Goal: Task Accomplishment & Management: Complete application form

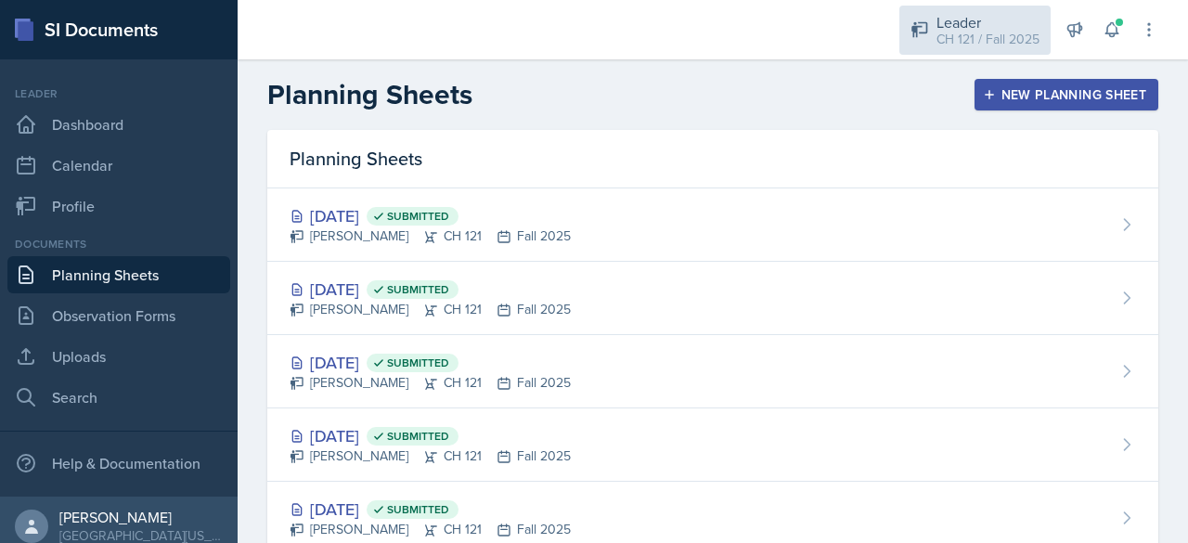
click at [953, 52] on div "Leader CH 121 / Fall 2025" at bounding box center [975, 30] width 151 height 49
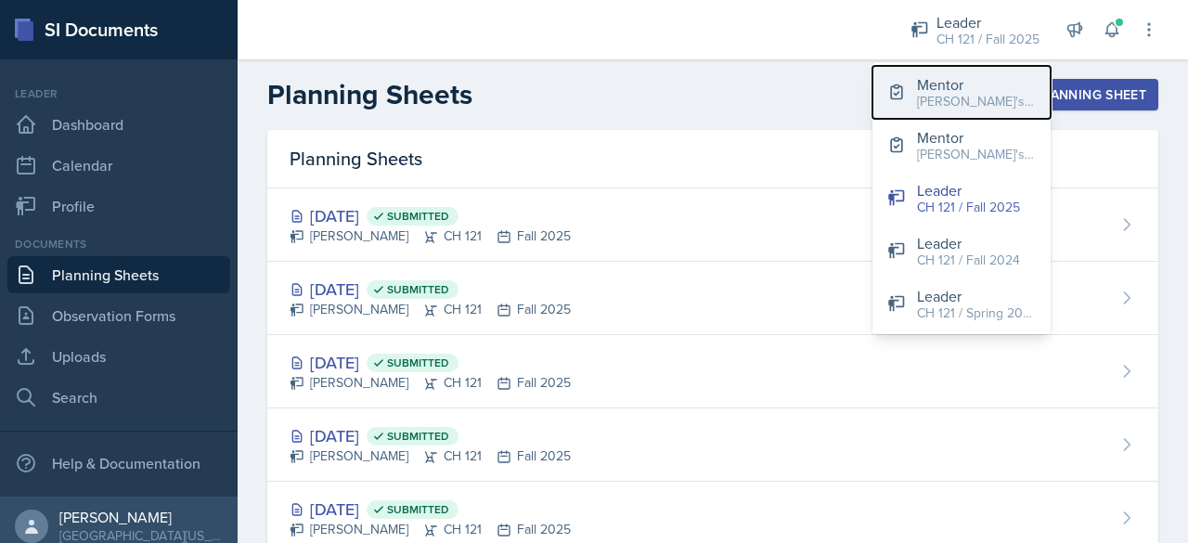
click at [945, 107] on div "[PERSON_NAME]'s Groups / Fall 2025" at bounding box center [976, 101] width 119 height 19
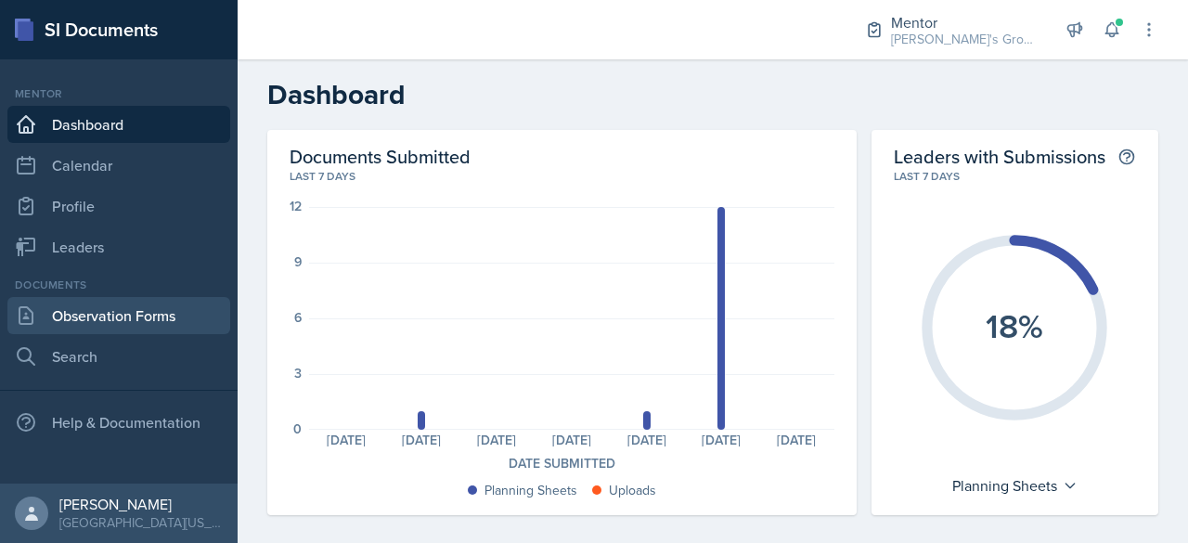
click at [132, 311] on link "Observation Forms" at bounding box center [118, 315] width 223 height 37
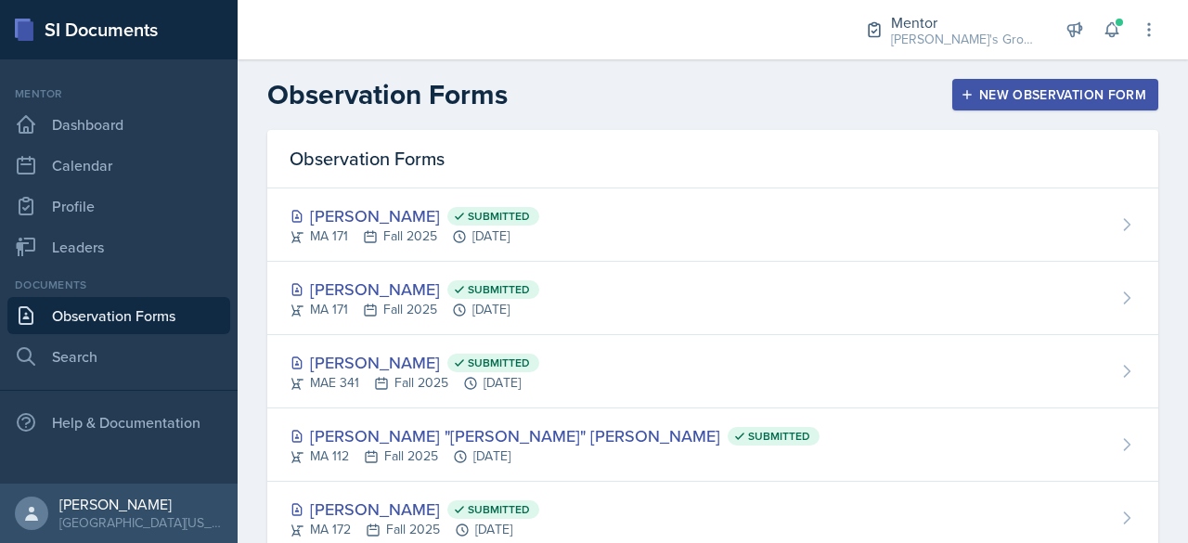
click at [967, 101] on div "New Observation Form" at bounding box center [1056, 94] width 182 height 15
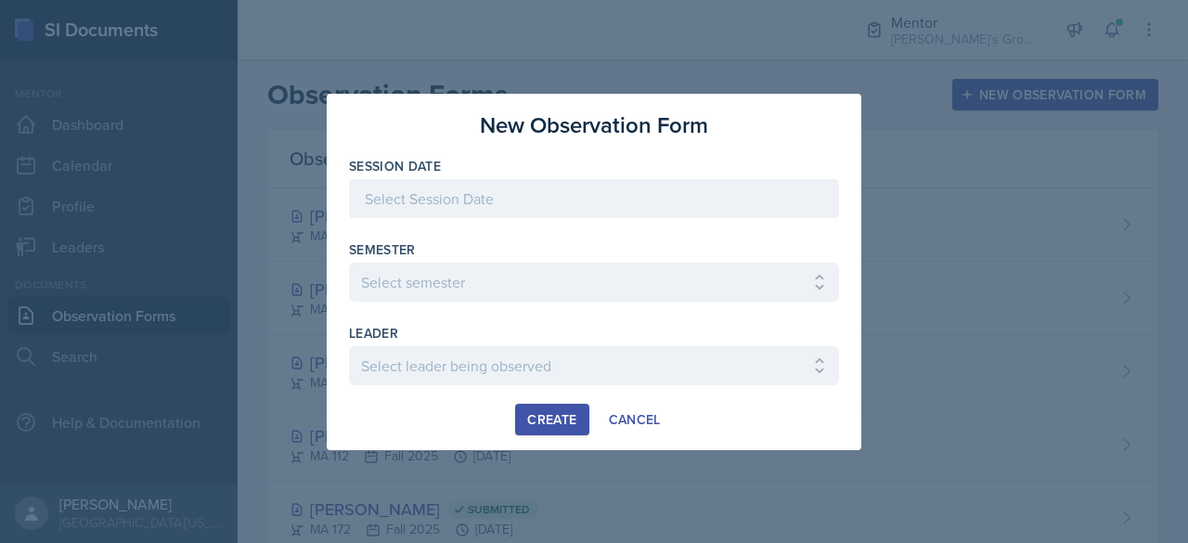
click at [700, 194] on div at bounding box center [594, 198] width 490 height 39
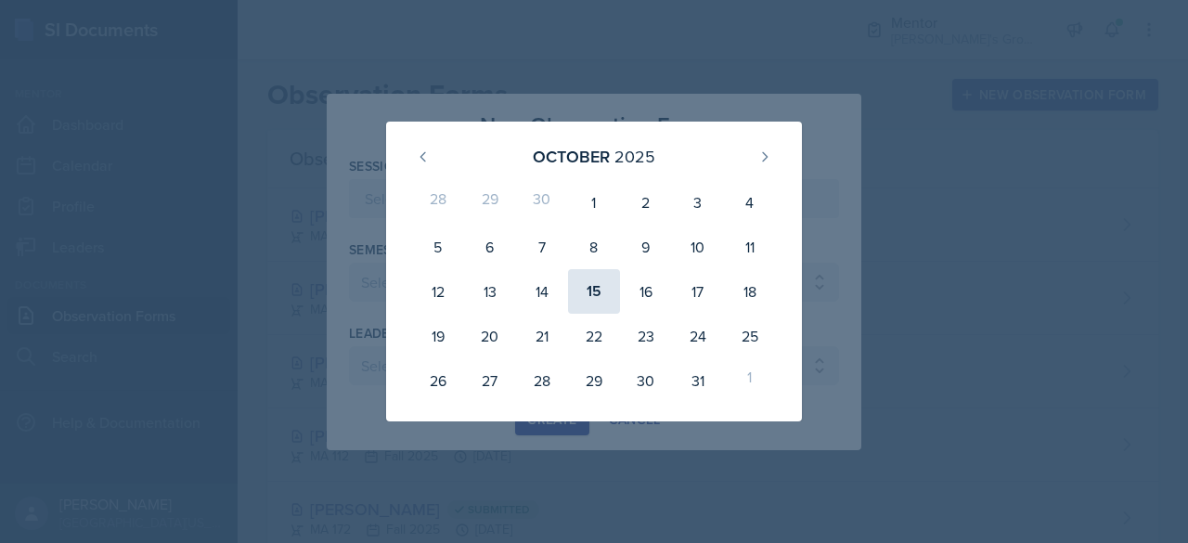
click at [603, 295] on div "15" at bounding box center [594, 291] width 52 height 45
type input "[DATE]"
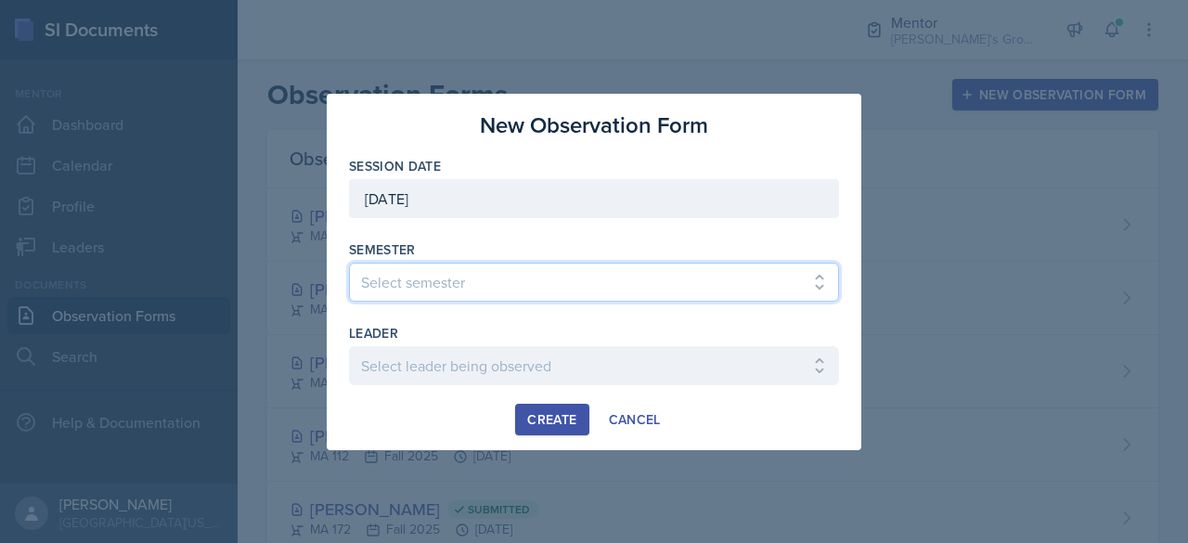
click at [600, 276] on select "Select semester All Fall 2021 Spring 2022 Fall 2022 Fall 2023 Spring 2023 Sprin…" at bounding box center [594, 282] width 490 height 39
select select "19fb88f7-c89b-4031-b5a0-458fd49807a1"
click at [349, 263] on select "Select semester All Fall 2021 Spring 2022 Fall 2022 Fall 2023 Spring 2023 Sprin…" at bounding box center [594, 282] width 490 height 39
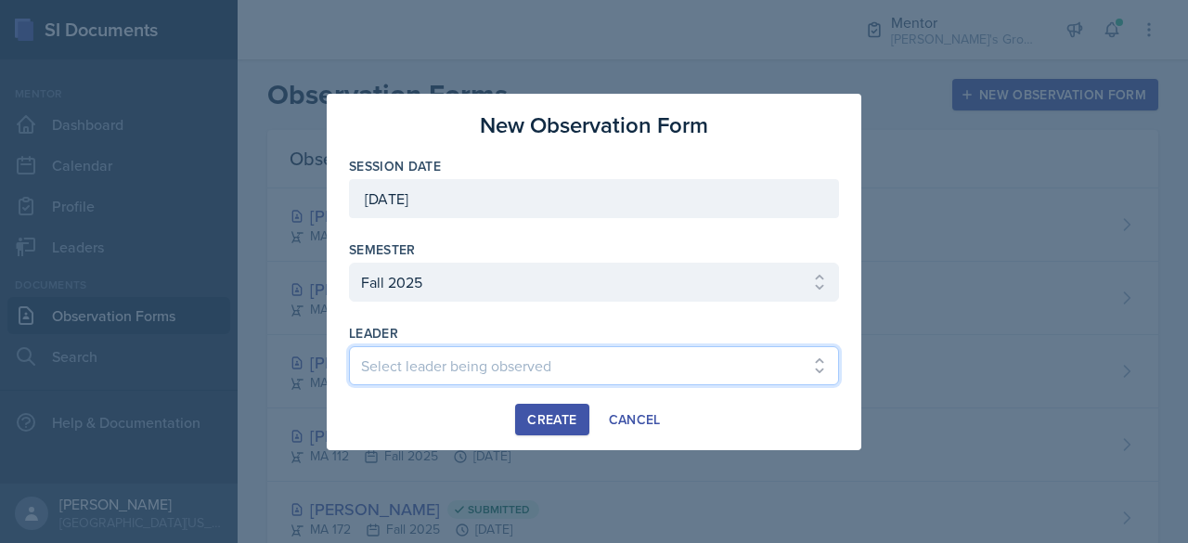
click at [576, 353] on select "Select leader being observed [PERSON_NAME] / [PERSON_NAME]/[DATE] / [PERSON_NAM…" at bounding box center [594, 365] width 490 height 39
select select "6a162d82-2c67-4ef8-ac30-87edb5a684a0"
click at [349, 346] on select "Select leader being observed [PERSON_NAME] / [PERSON_NAME]/[DATE] / [PERSON_NAM…" at bounding box center [594, 365] width 490 height 39
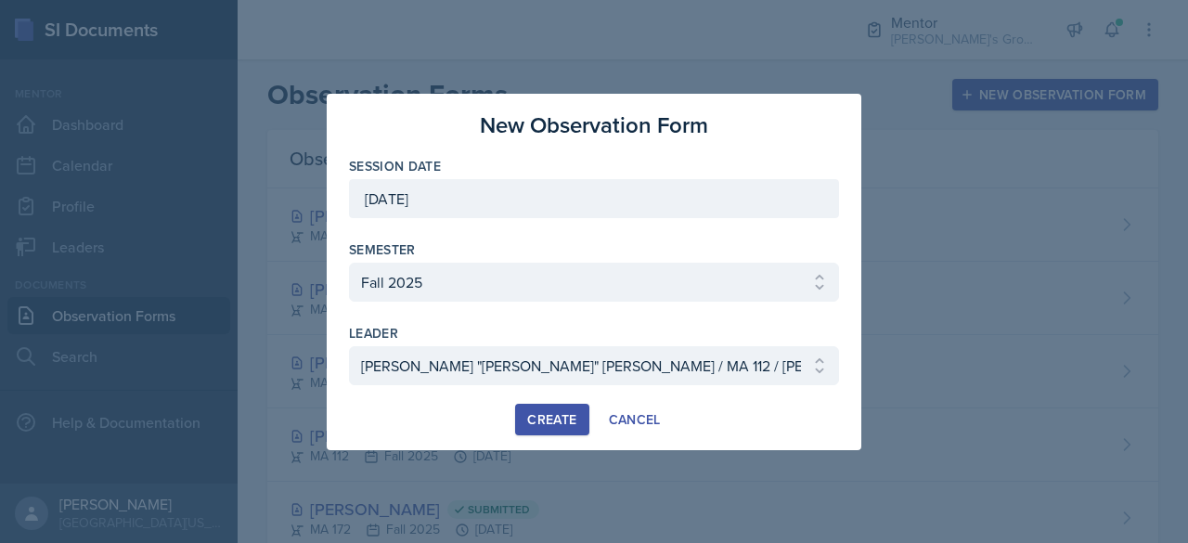
click at [549, 412] on div "Create" at bounding box center [551, 419] width 49 height 15
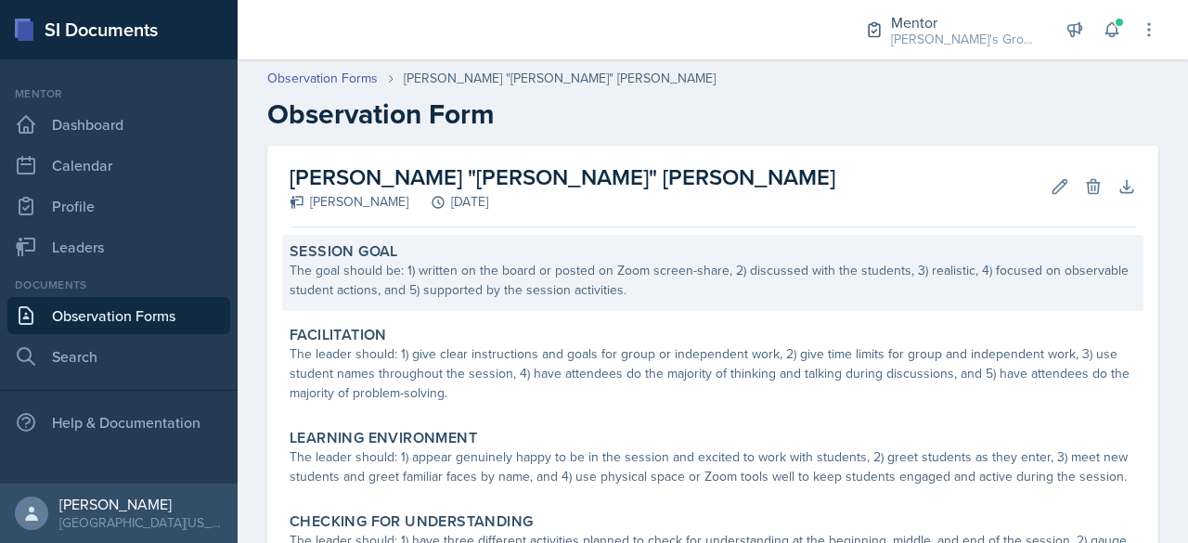
click at [421, 265] on div "The goal should be: 1) written on the board or posted on Zoom screen-share, 2) …" at bounding box center [713, 280] width 847 height 39
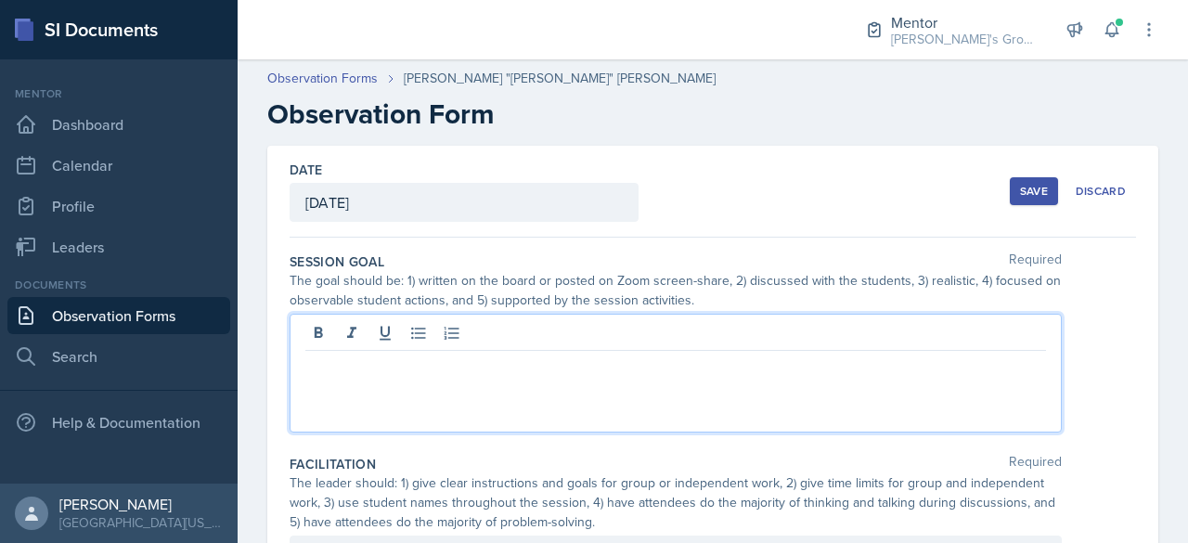
click at [425, 320] on div at bounding box center [676, 373] width 772 height 119
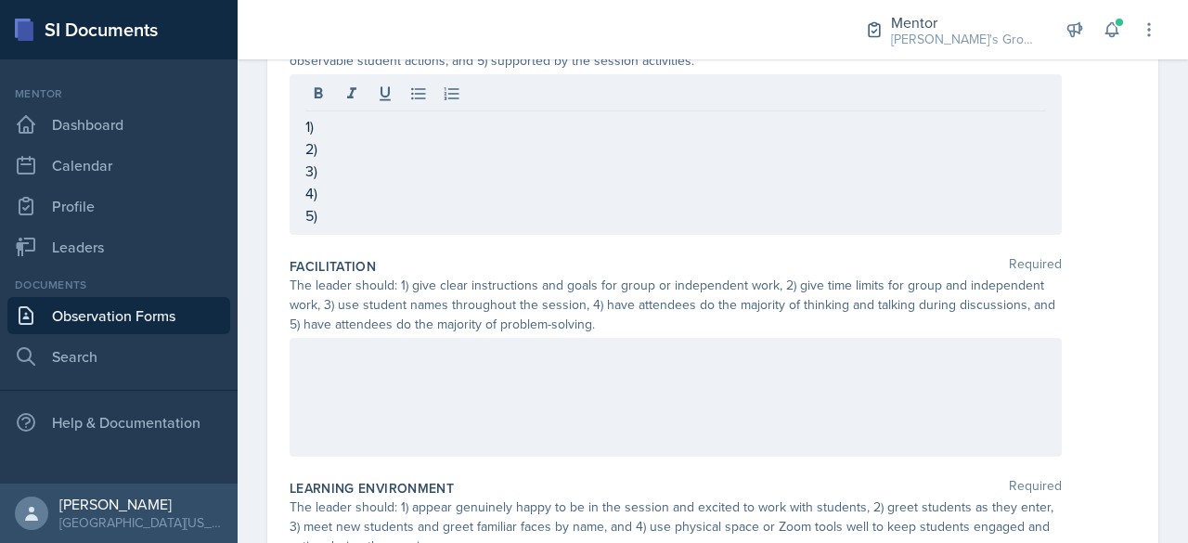
click at [650, 375] on div at bounding box center [676, 397] width 772 height 119
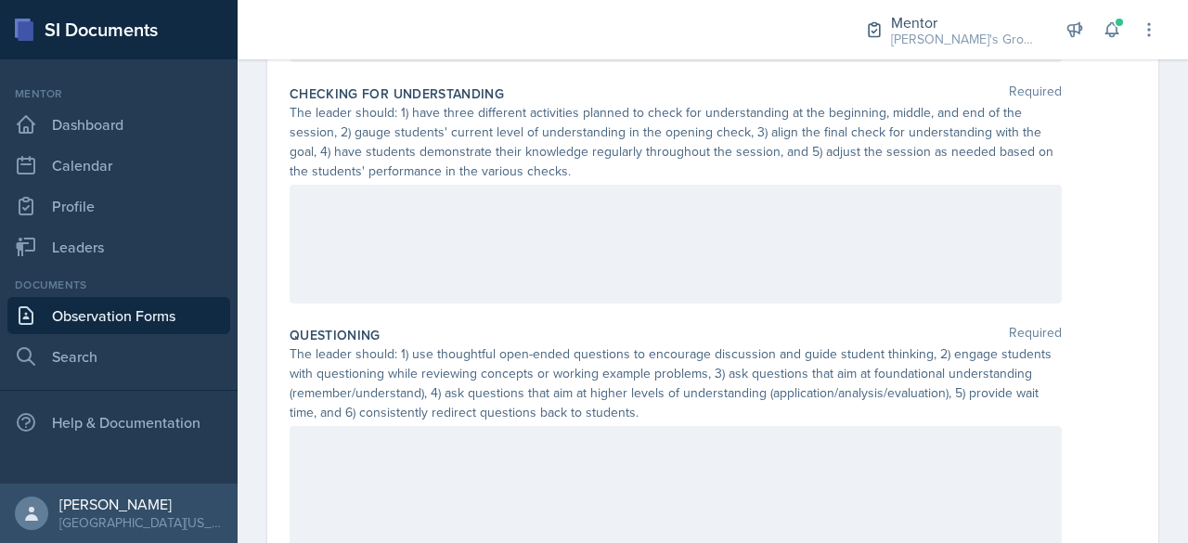
scroll to position [867, 0]
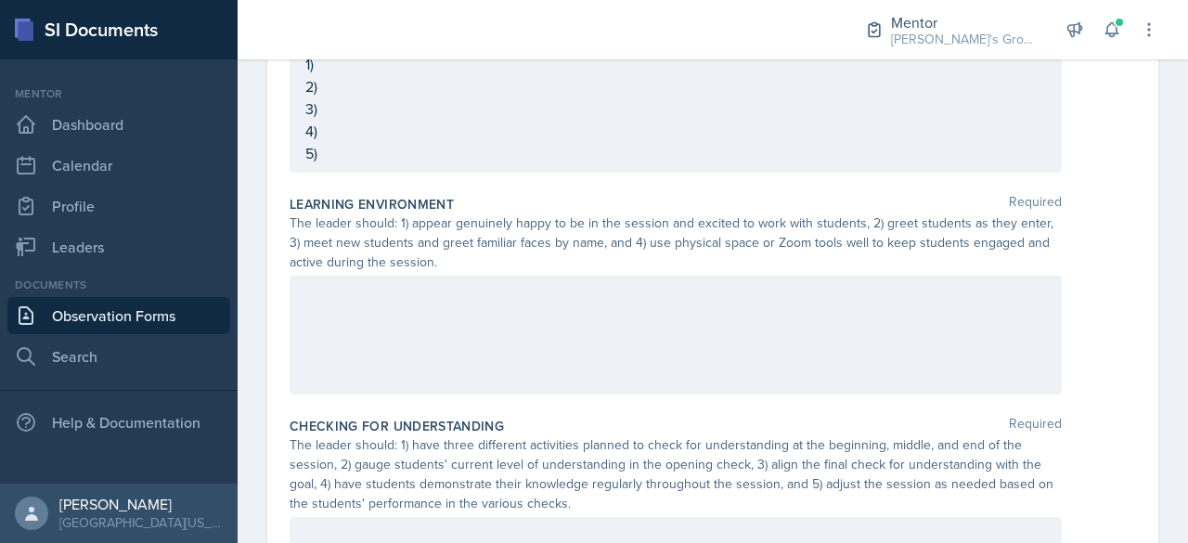
click at [503, 398] on div "Learning Environment Required The leader should: 1) appear genuinely happy to b…" at bounding box center [713, 299] width 847 height 222
click at [494, 346] on div at bounding box center [676, 334] width 772 height 119
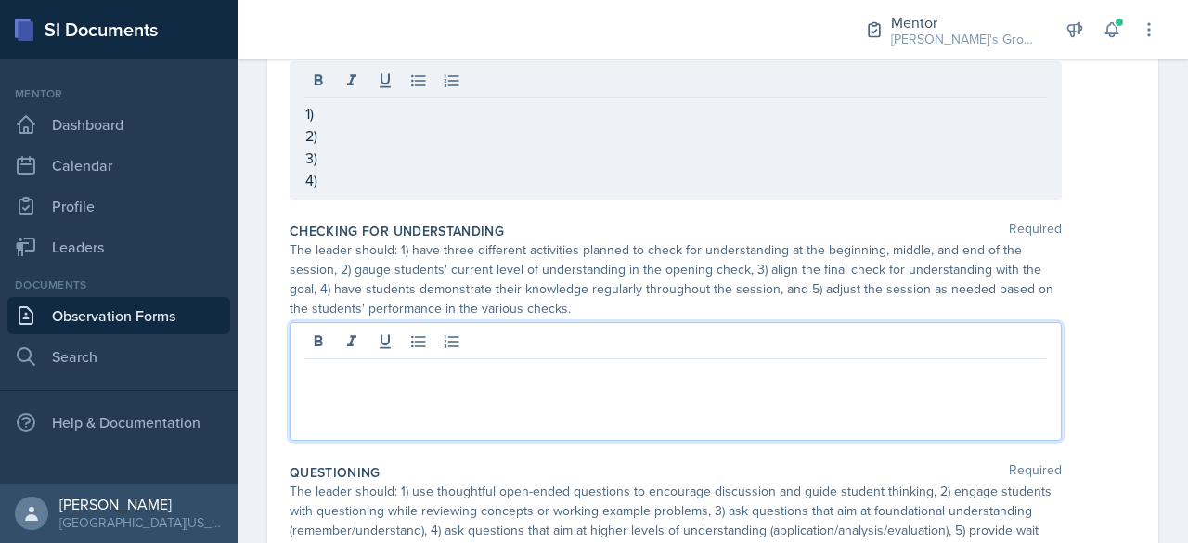
click at [494, 363] on p at bounding box center [675, 374] width 741 height 22
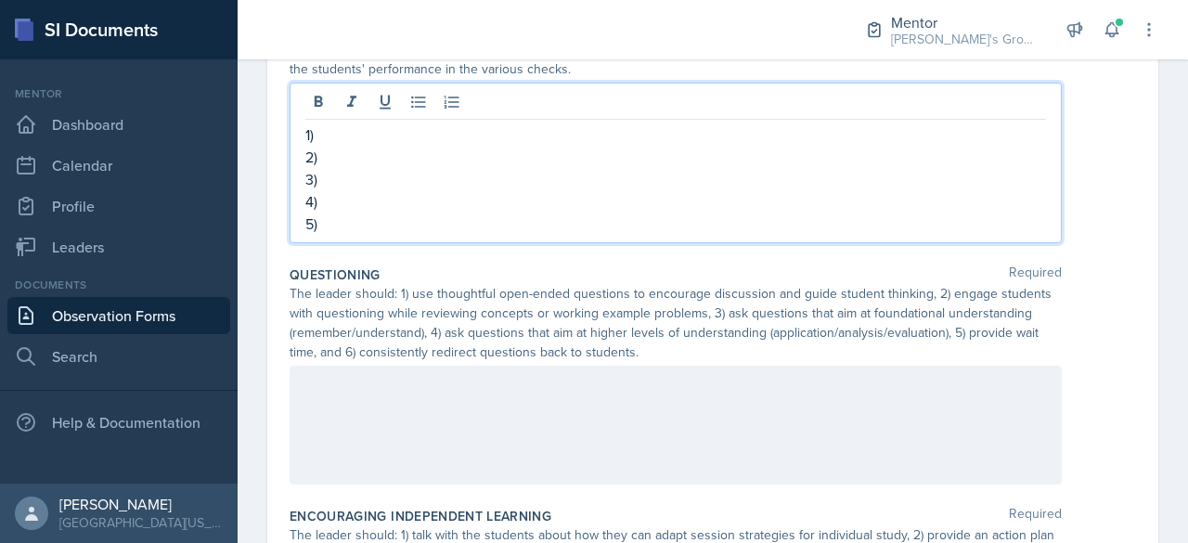
scroll to position [940, 0]
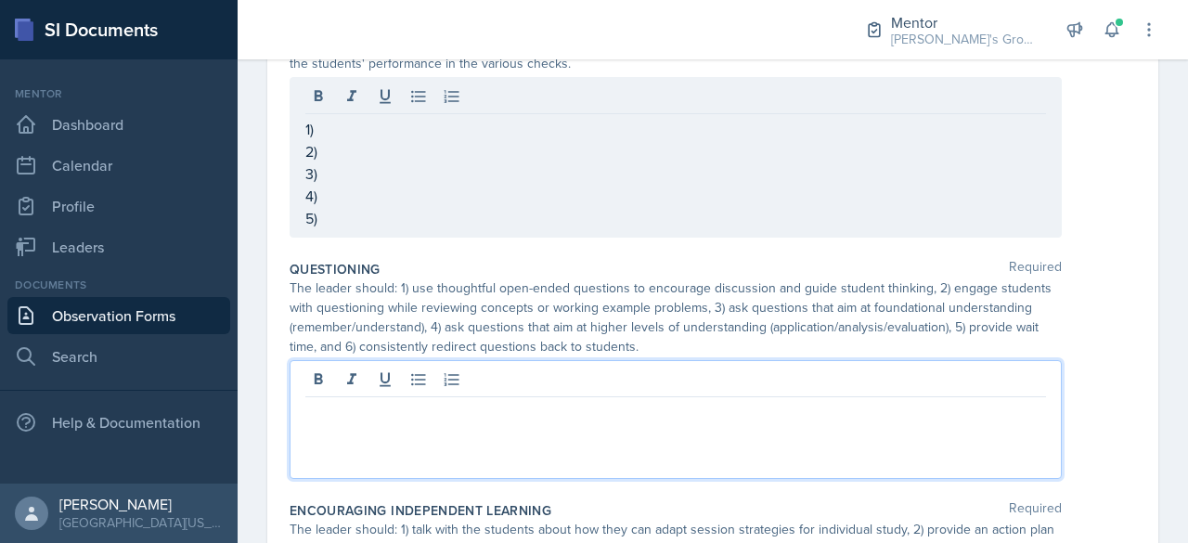
click at [511, 401] on p at bounding box center [675, 412] width 741 height 22
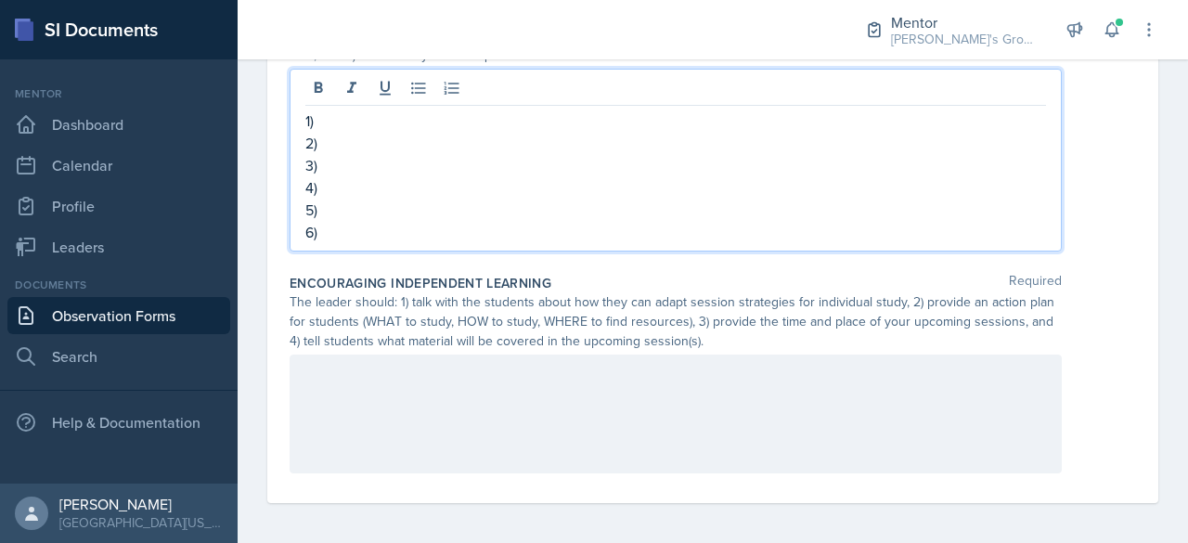
click at [511, 382] on div at bounding box center [676, 414] width 772 height 119
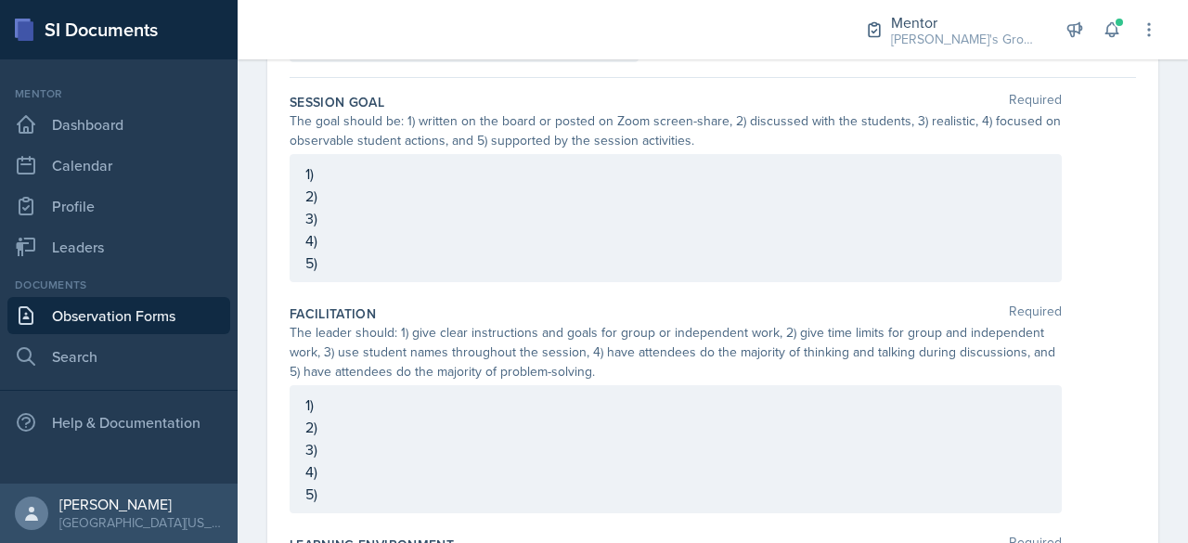
scroll to position [0, 0]
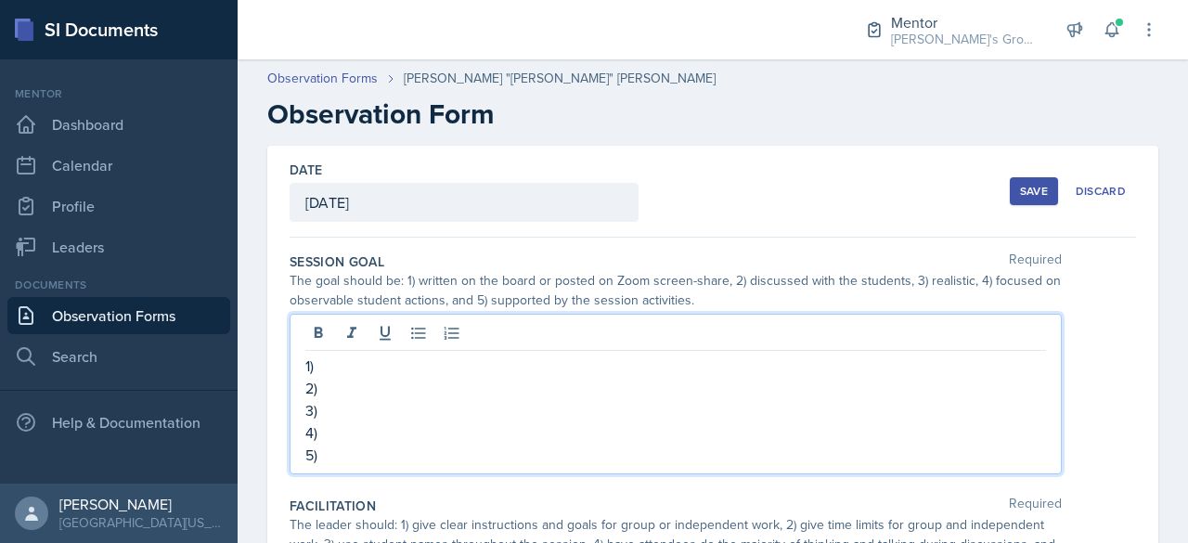
click at [447, 330] on div "1) 2) 3) 4) 5)" at bounding box center [676, 394] width 772 height 161
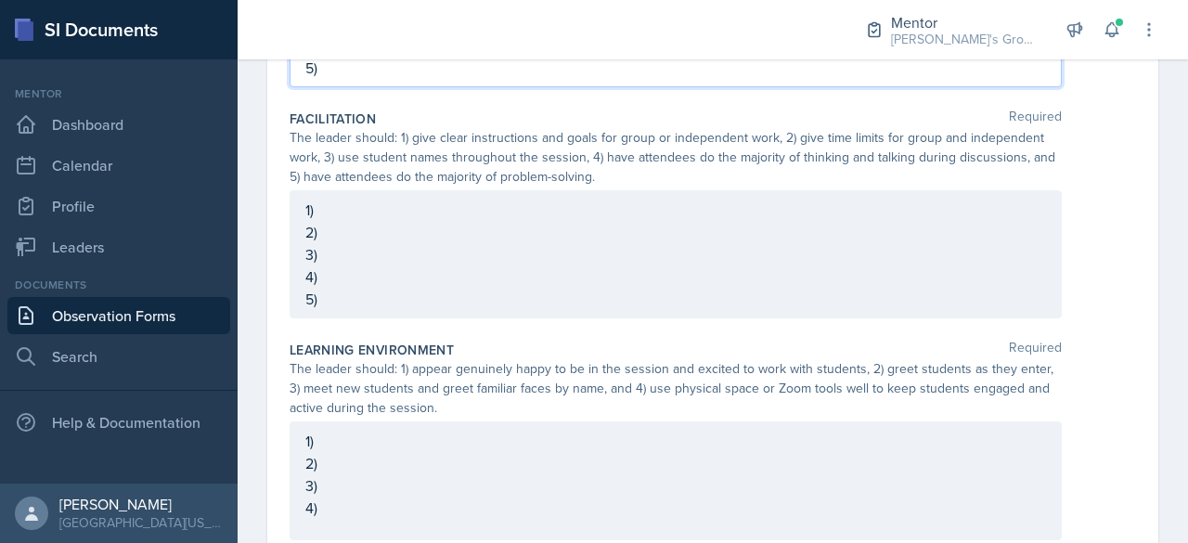
scroll to position [394, 0]
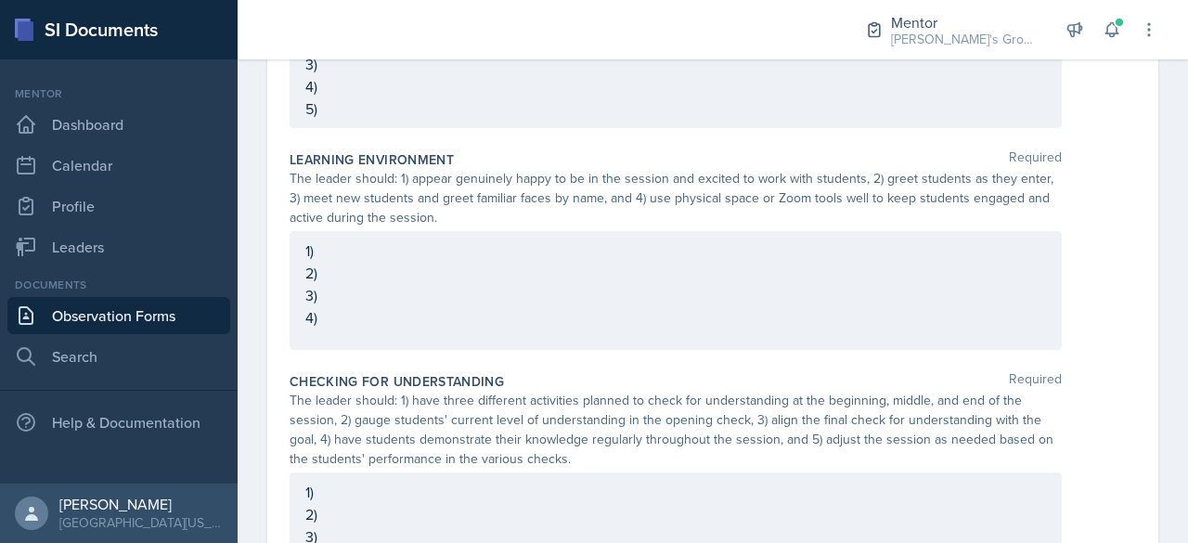
click at [420, 320] on p "4)" at bounding box center [675, 317] width 741 height 22
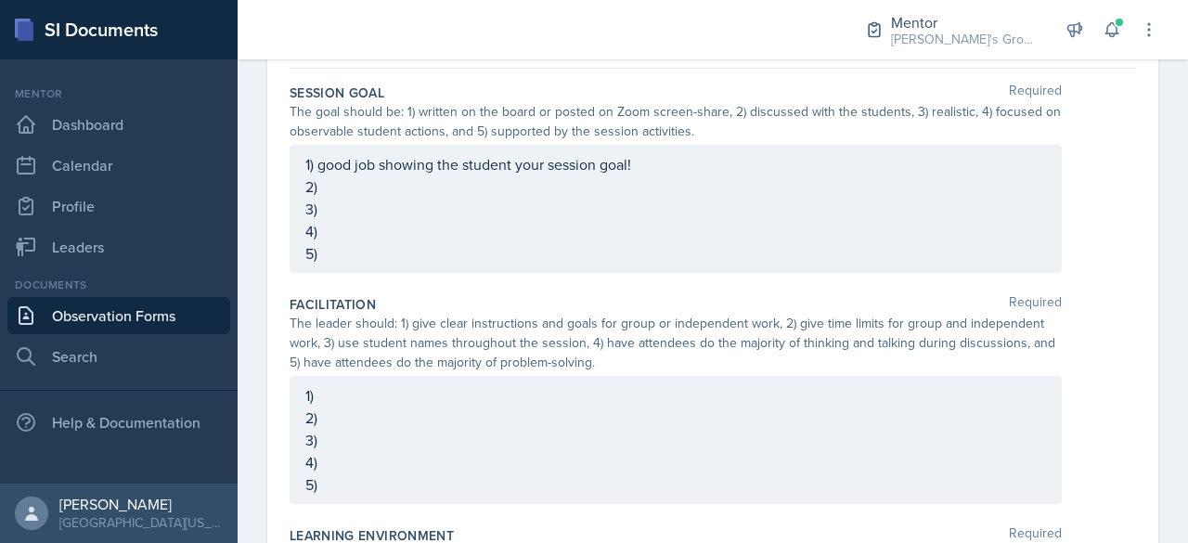
scroll to position [163, 0]
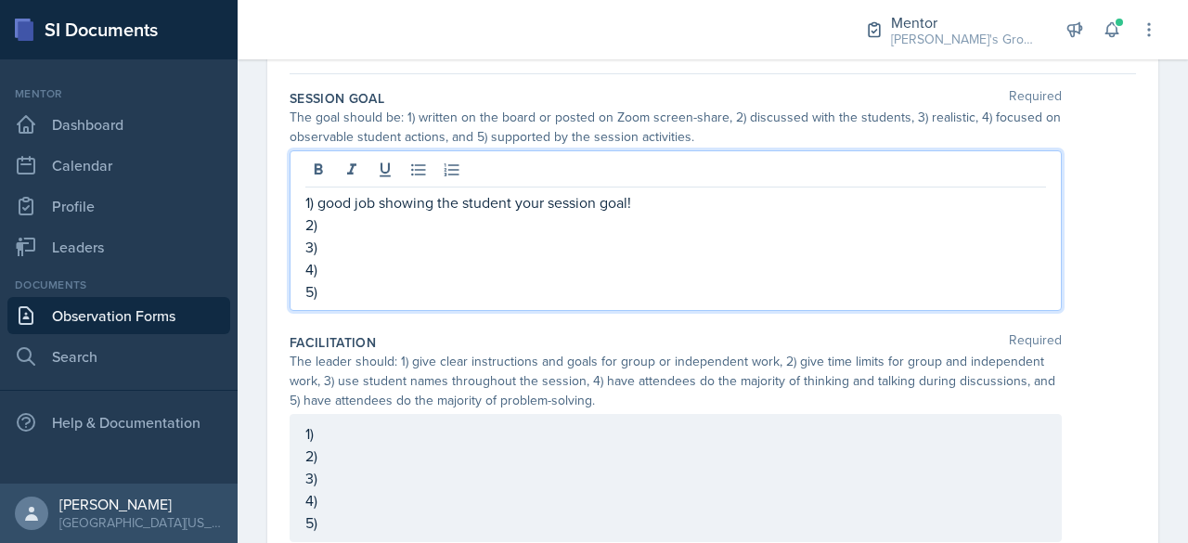
click at [659, 191] on p "1) good job showing the student your session goal!" at bounding box center [675, 202] width 741 height 22
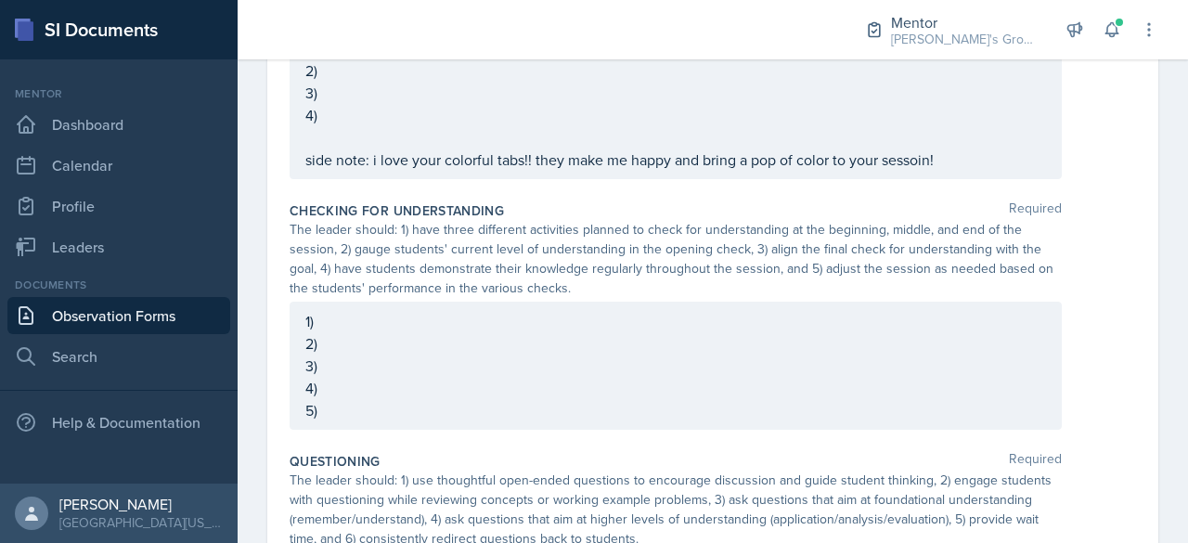
click at [522, 332] on p "1)" at bounding box center [675, 321] width 741 height 22
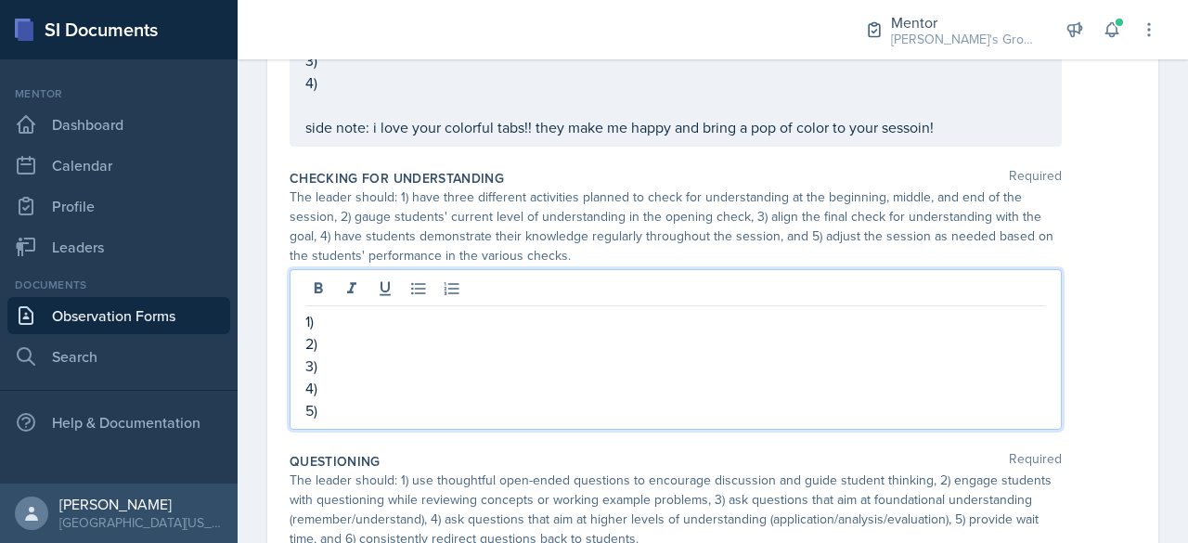
scroll to position [748, 0]
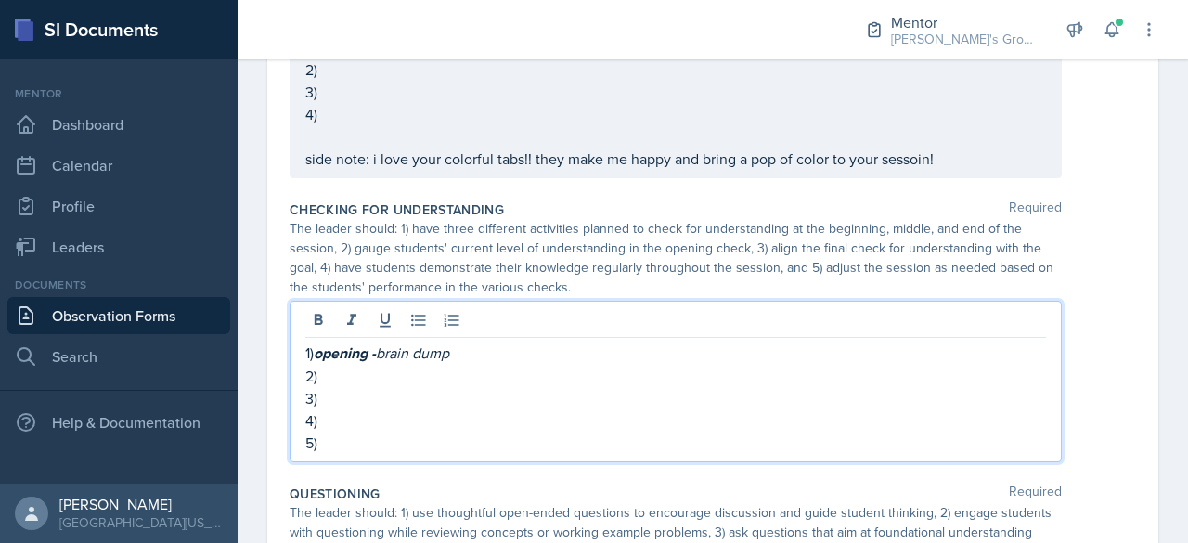
click at [499, 381] on p "2)" at bounding box center [675, 376] width 741 height 22
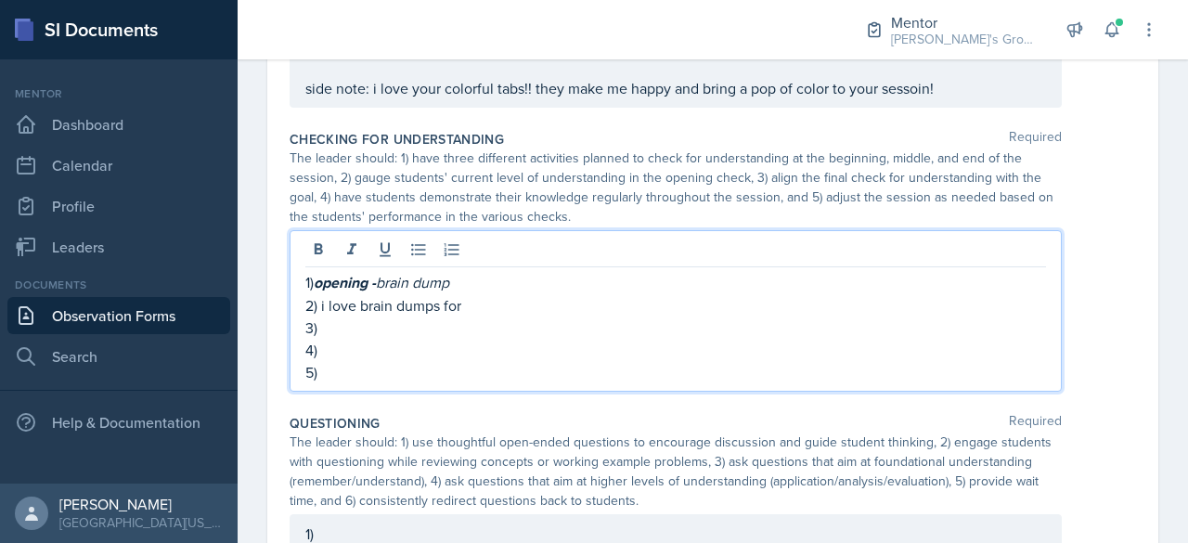
scroll to position [819, 0]
click at [507, 352] on p "4)" at bounding box center [675, 350] width 741 height 22
click at [492, 372] on p "5)" at bounding box center [675, 372] width 741 height 22
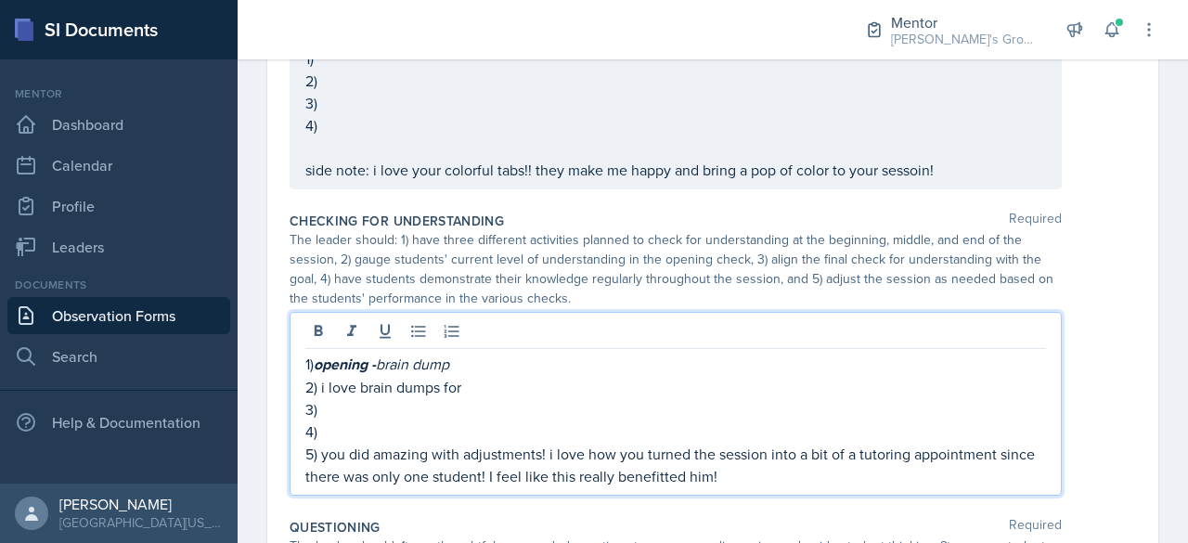
scroll to position [0, 0]
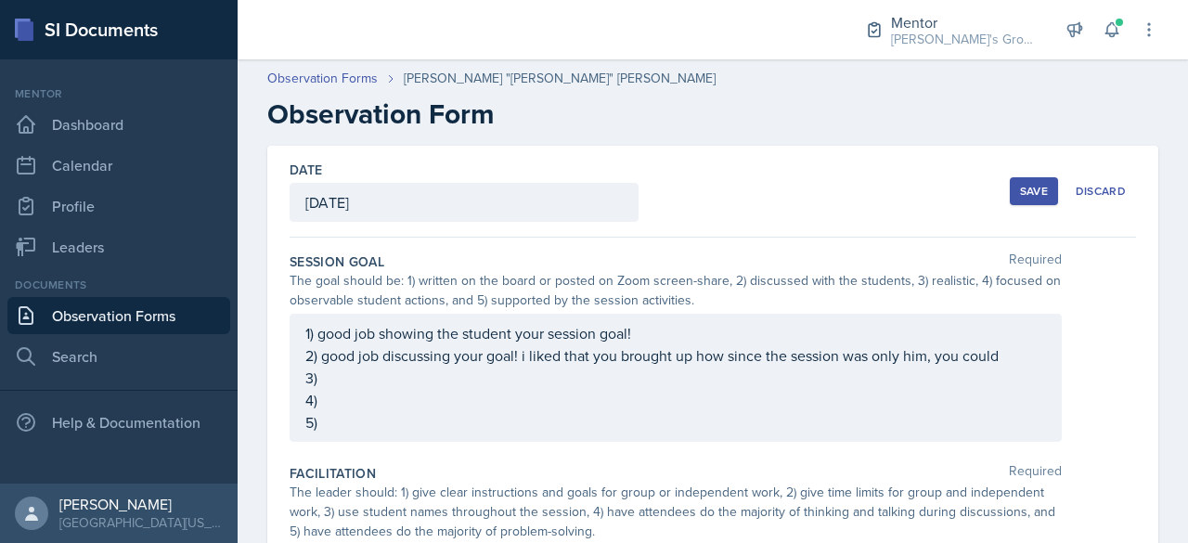
click at [1020, 191] on div "Save" at bounding box center [1034, 191] width 28 height 15
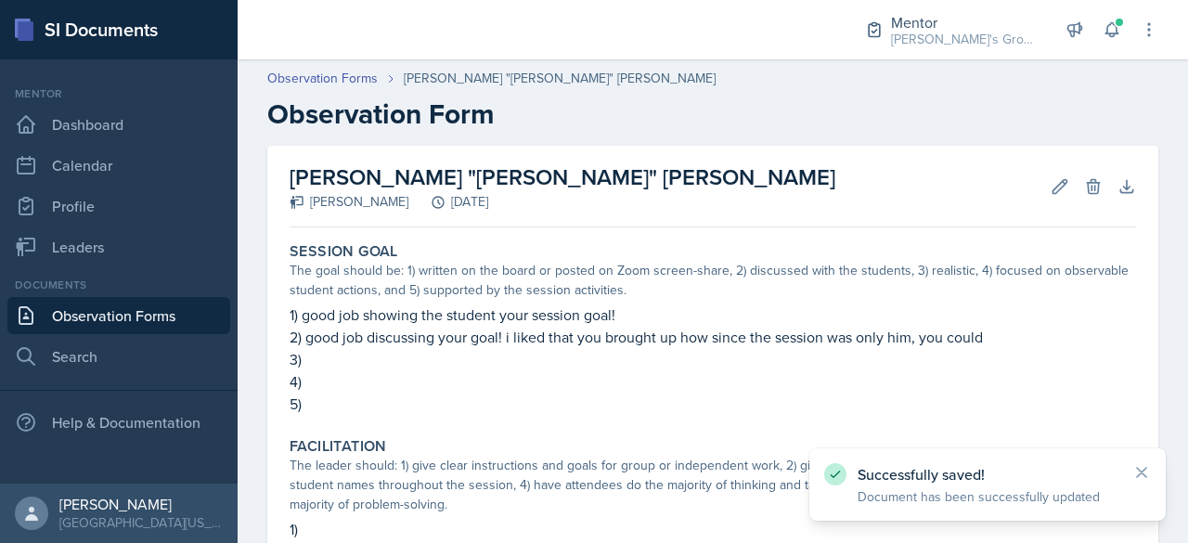
click at [178, 310] on link "Observation Forms" at bounding box center [118, 315] width 223 height 37
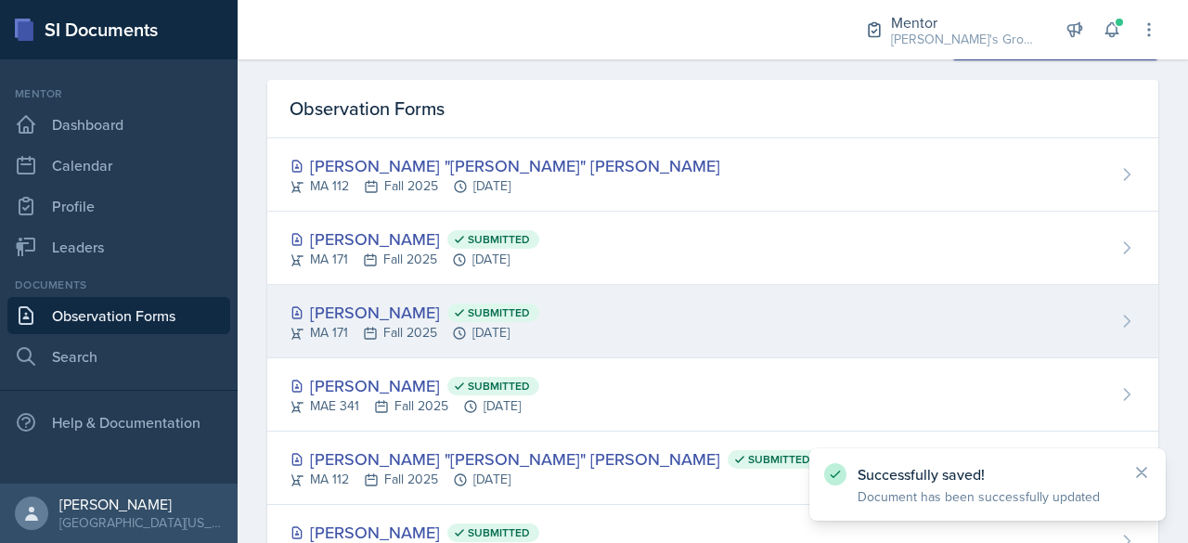
scroll to position [189, 0]
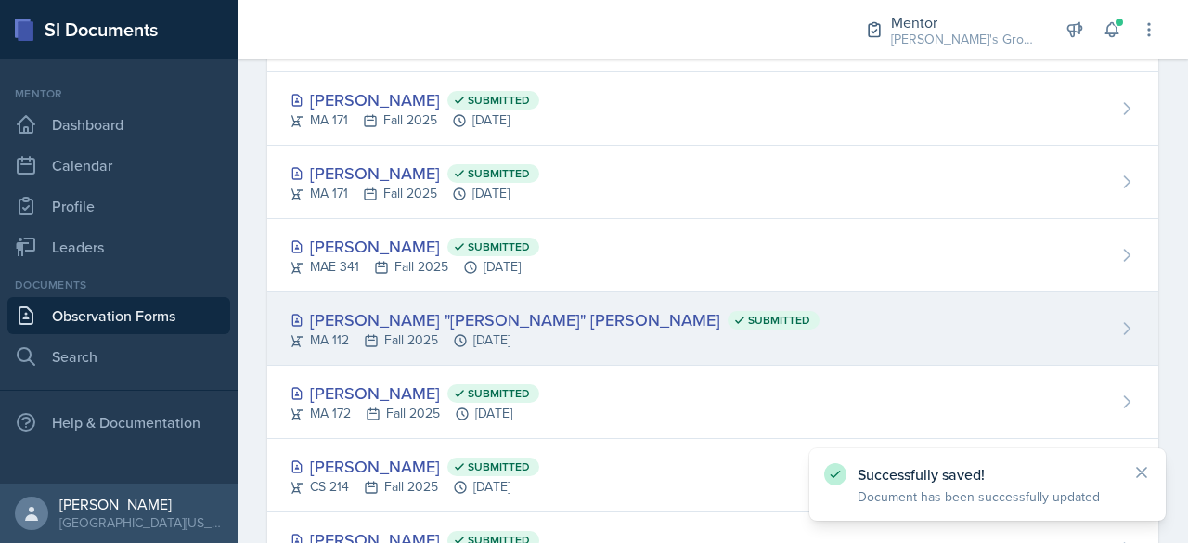
click at [433, 315] on div "[PERSON_NAME] "[PERSON_NAME]" [PERSON_NAME] Submitted" at bounding box center [555, 319] width 530 height 25
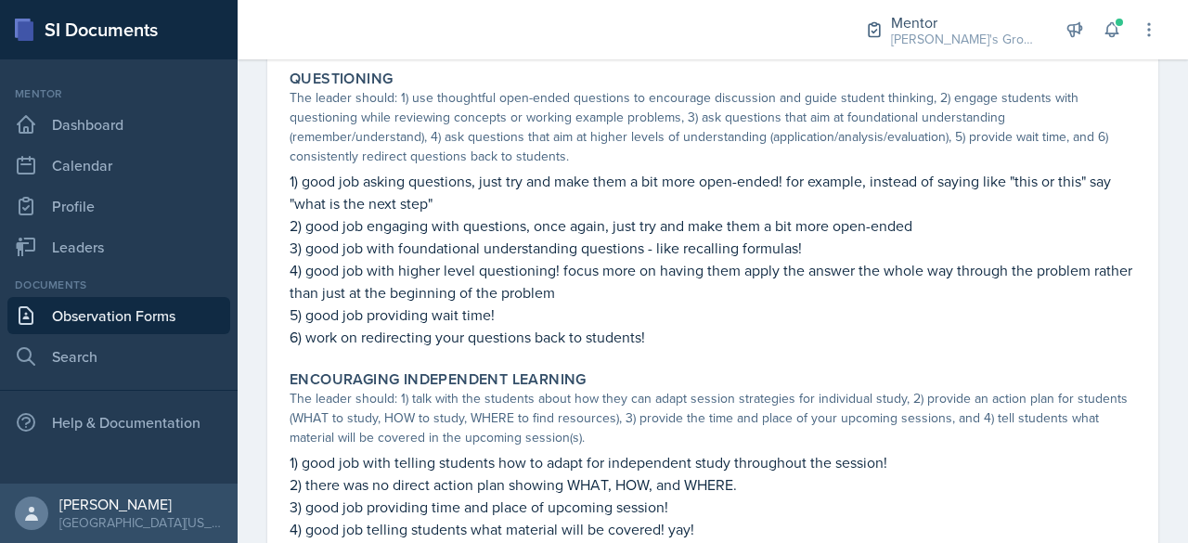
scroll to position [1373, 0]
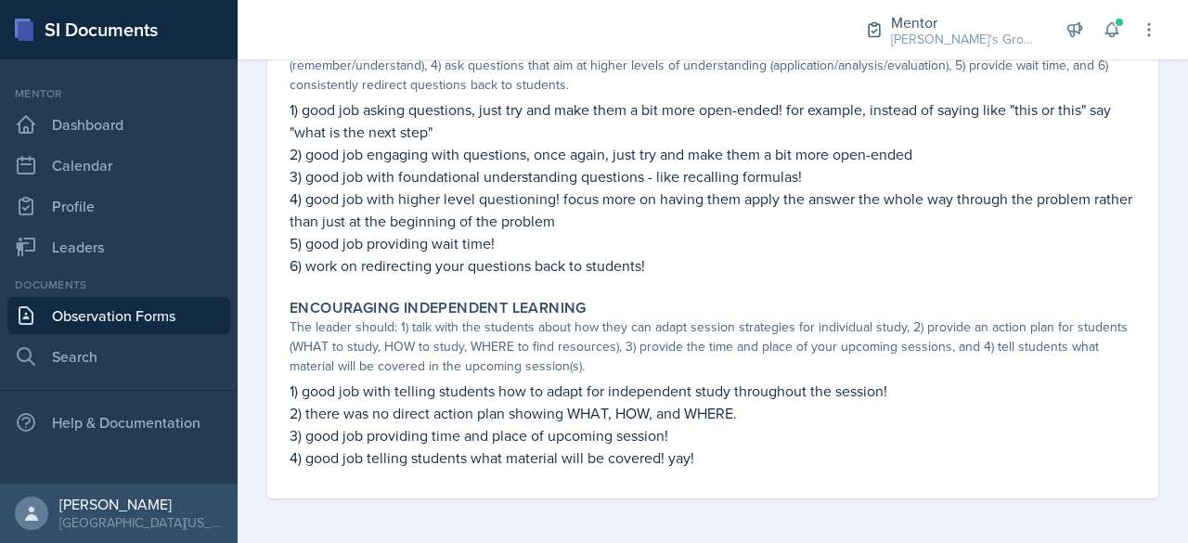
click at [164, 311] on link "Observation Forms" at bounding box center [118, 315] width 223 height 37
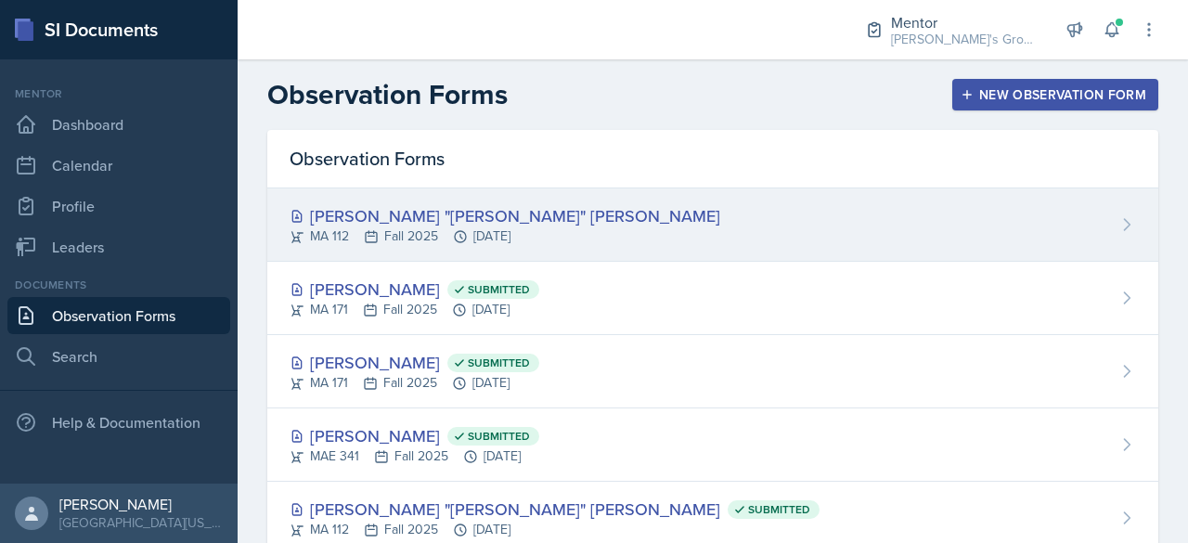
click at [345, 188] on div "[PERSON_NAME] "[PERSON_NAME]" [PERSON_NAME] MA 112 Fall 2025 [DATE]" at bounding box center [712, 224] width 891 height 73
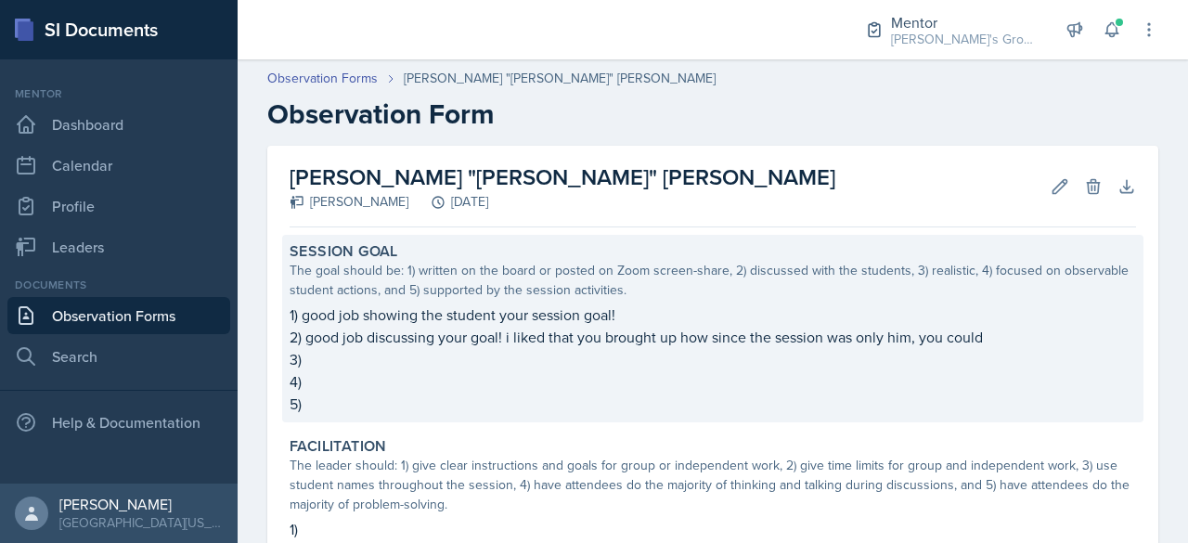
scroll to position [84, 0]
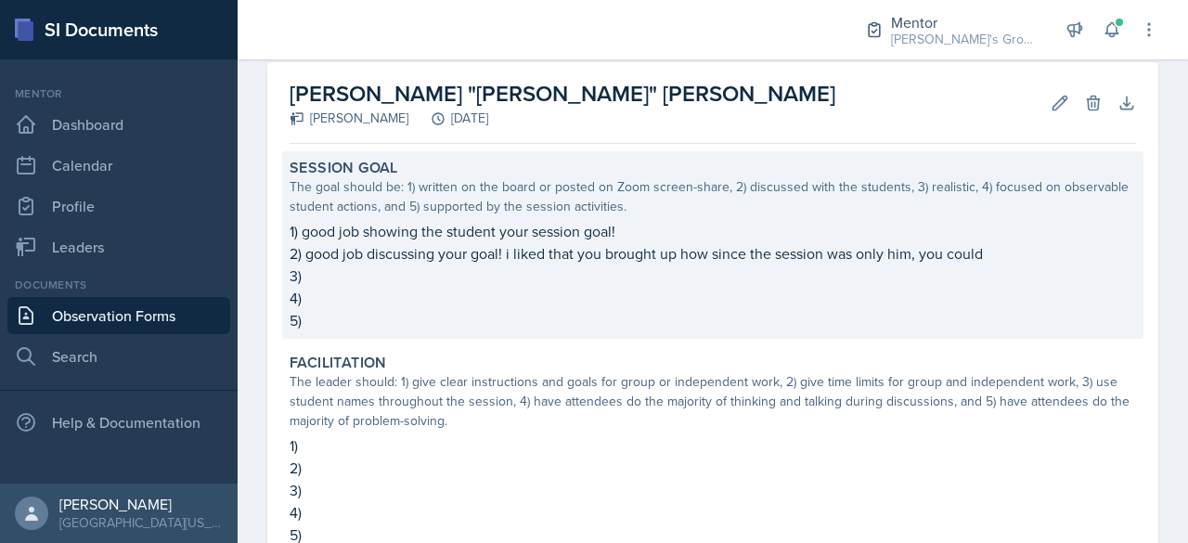
click at [522, 292] on p "4)" at bounding box center [713, 298] width 847 height 22
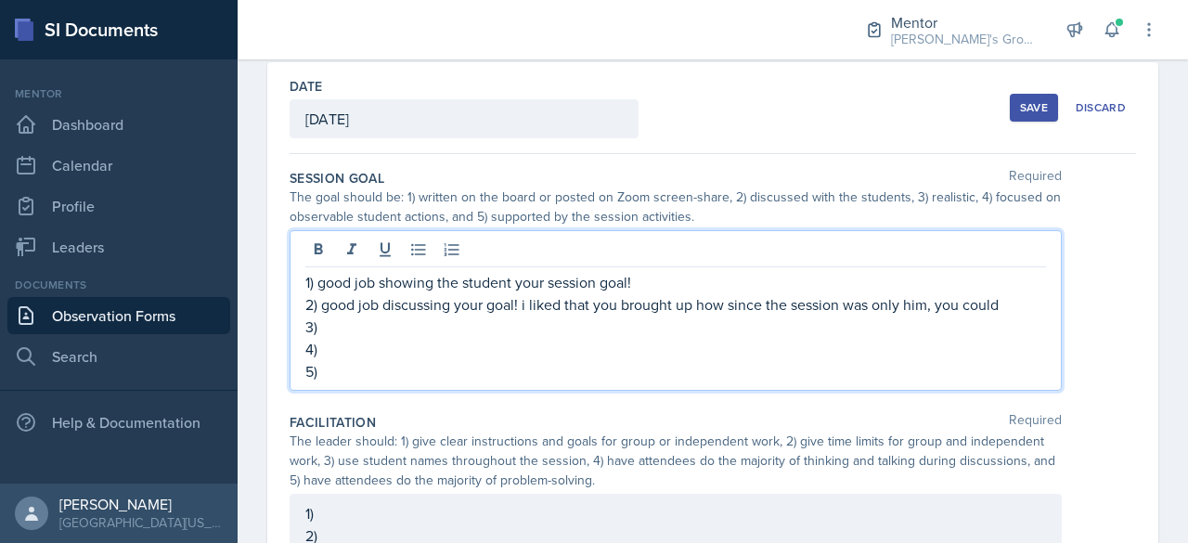
click at [509, 295] on div "1) good job showing the student your session goal! 2) good job discussing your …" at bounding box center [675, 326] width 741 height 111
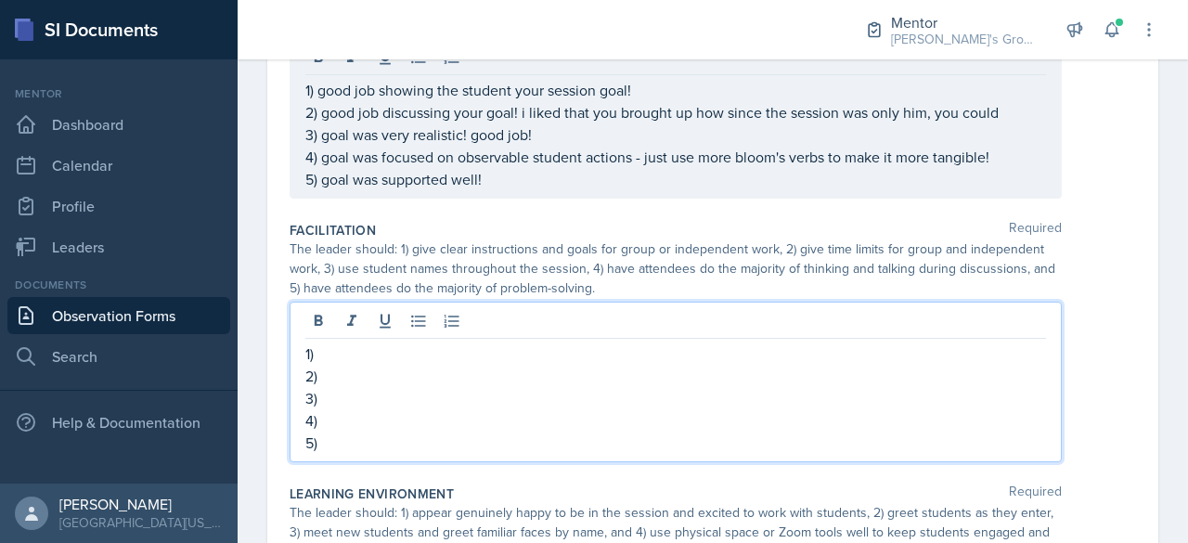
click at [531, 343] on p "1)" at bounding box center [675, 354] width 741 height 22
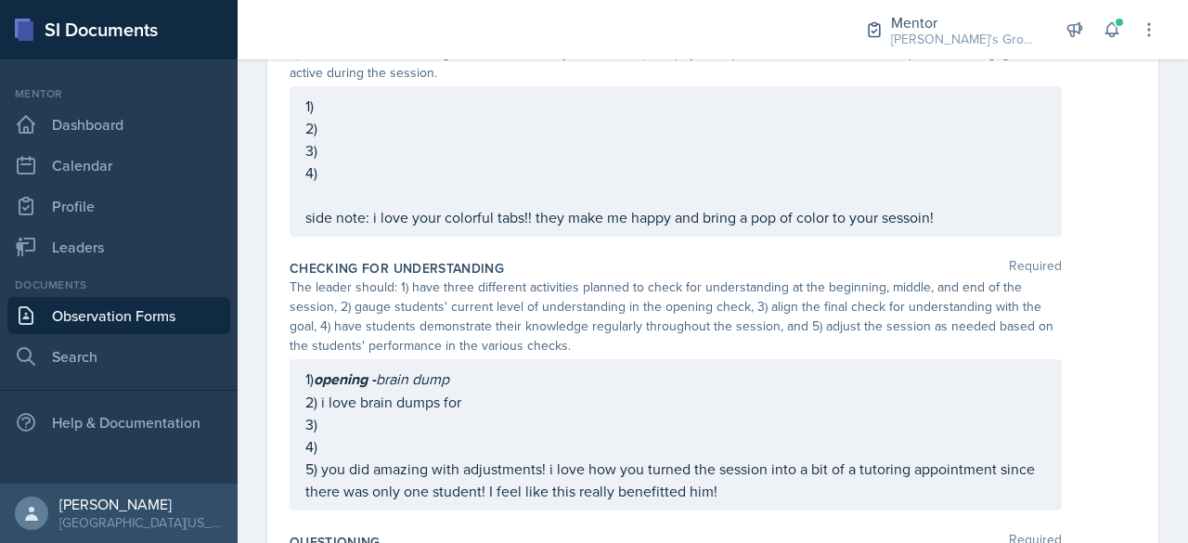
scroll to position [724, 0]
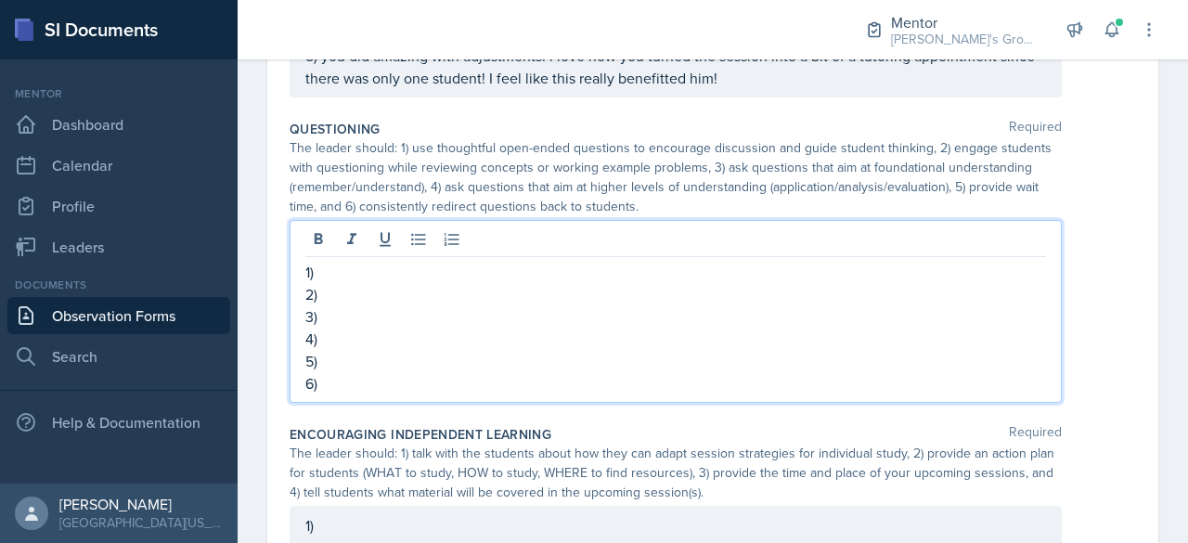
click at [547, 283] on p "2)" at bounding box center [675, 294] width 741 height 22
click at [550, 305] on p "3)" at bounding box center [675, 316] width 741 height 22
click at [531, 332] on p "4)" at bounding box center [675, 339] width 741 height 22
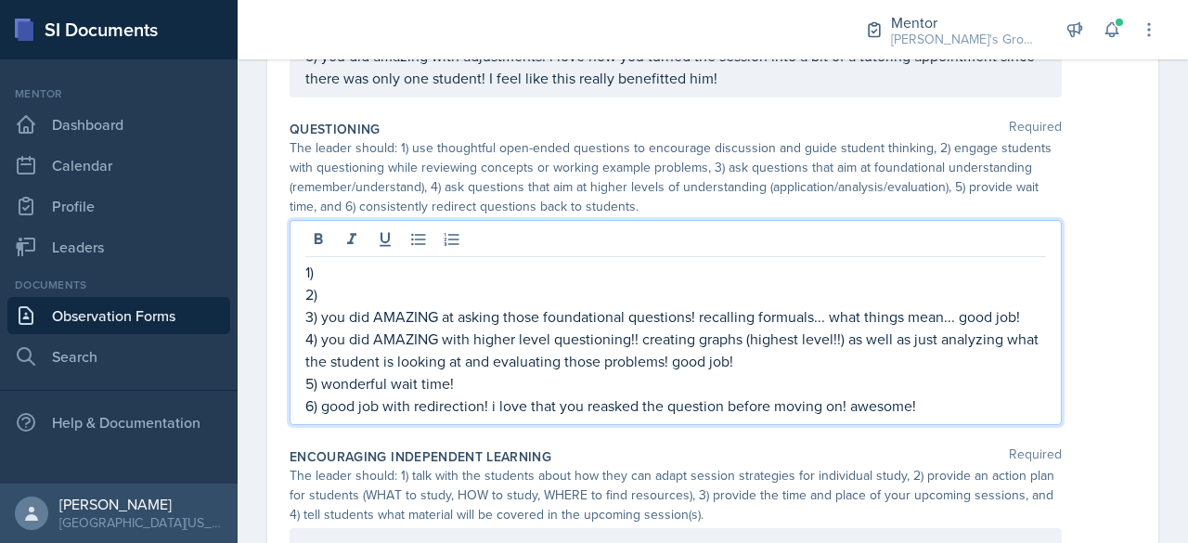
click at [629, 286] on p "2)" at bounding box center [675, 294] width 741 height 22
click at [648, 294] on p "2) good job engaging with questioning! this has imrpoved so" at bounding box center [675, 294] width 741 height 22
click at [711, 296] on p "2) good job engaging with questioning! this has improved so" at bounding box center [675, 294] width 741 height 22
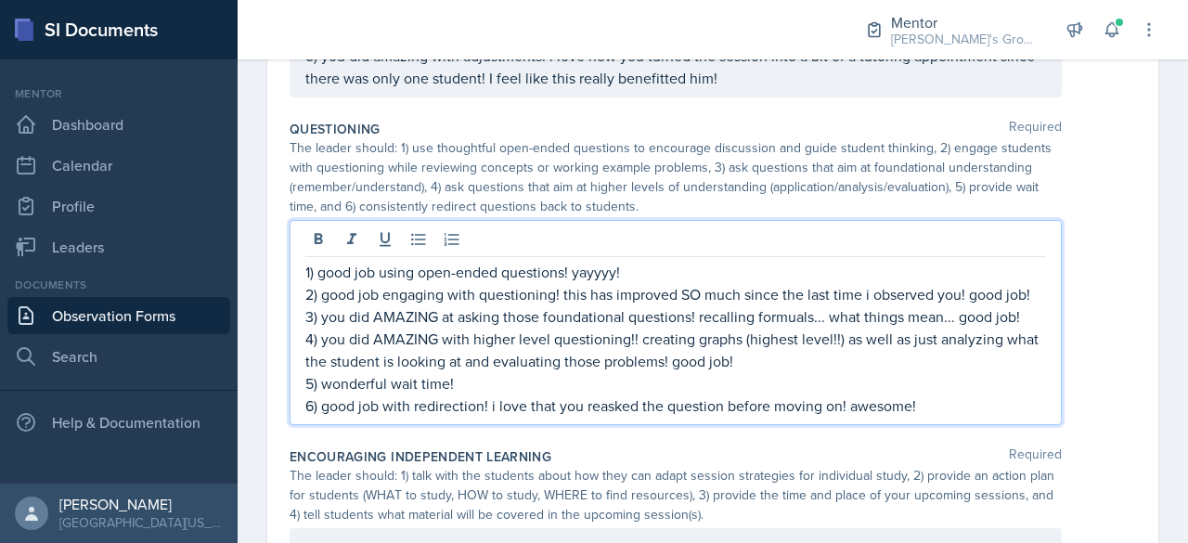
click at [947, 398] on p "6) good job with redirection! i love that you reasked the question before movin…" at bounding box center [675, 406] width 741 height 22
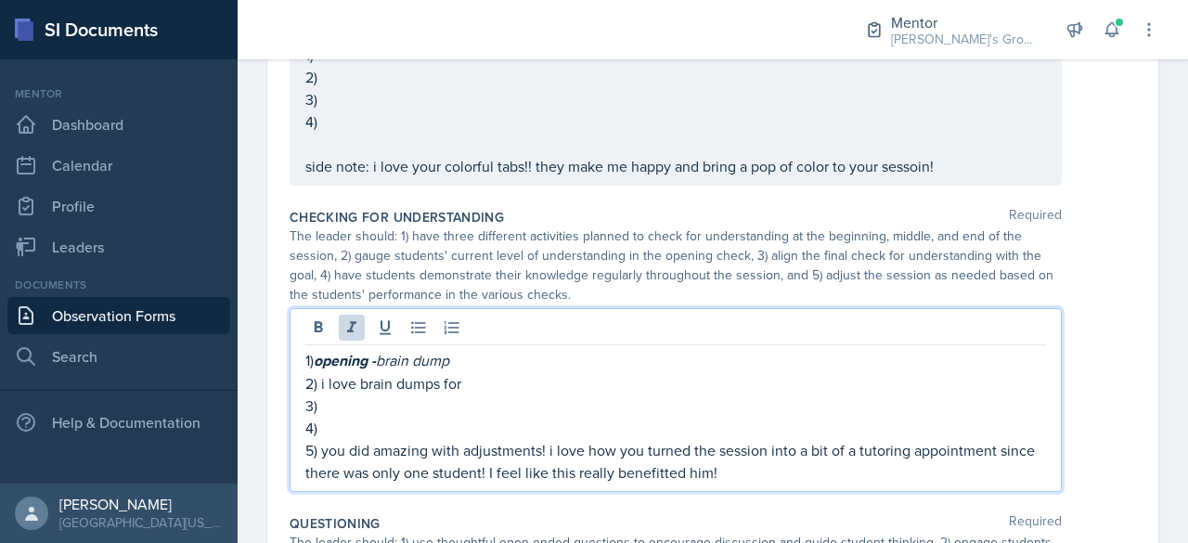
scroll to position [772, 0]
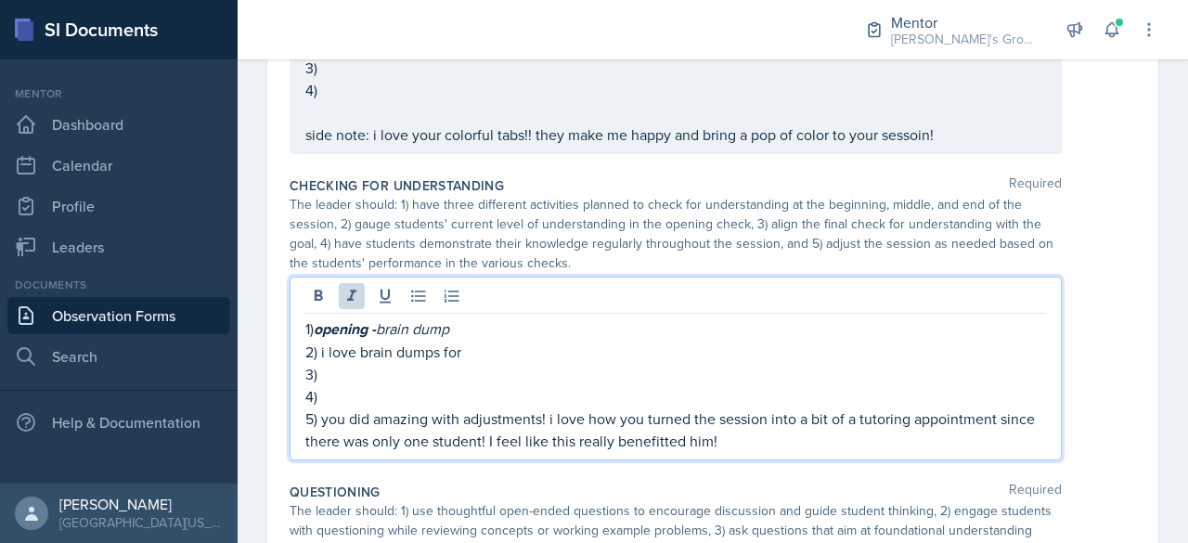
click at [684, 329] on p "1) opening - brain dump" at bounding box center [675, 329] width 741 height 23
click at [501, 348] on p "2) i love brain dumps for" at bounding box center [675, 352] width 741 height 22
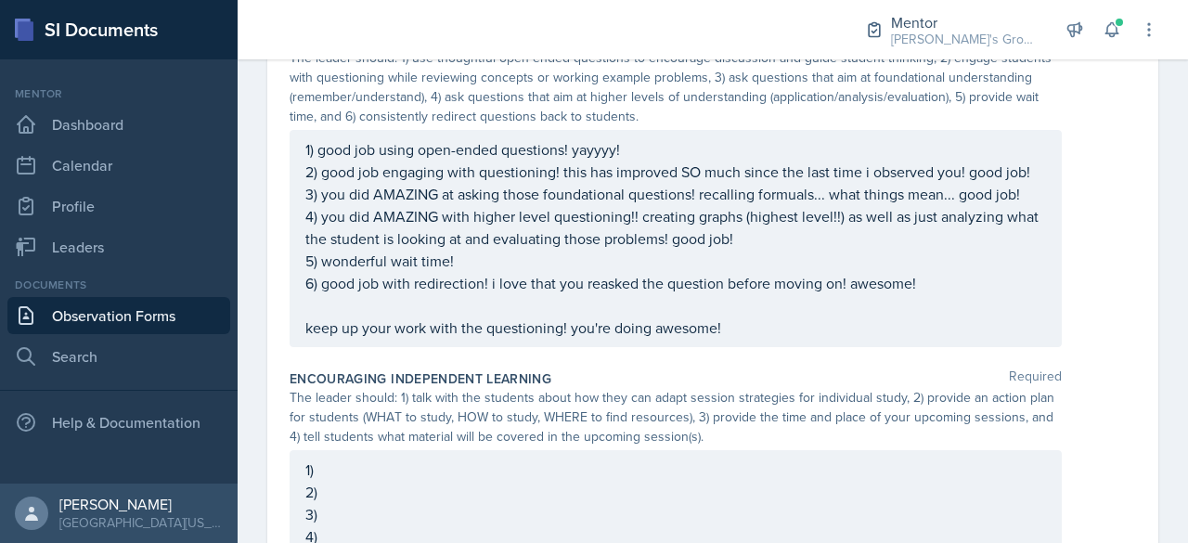
click at [460, 481] on p "2)" at bounding box center [675, 492] width 741 height 22
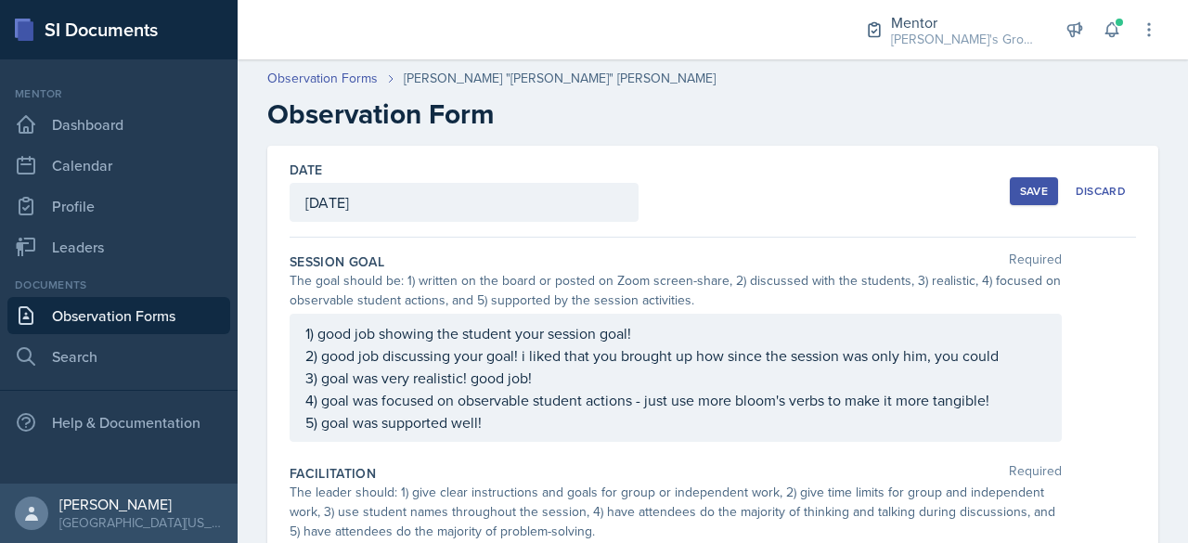
scroll to position [377, 0]
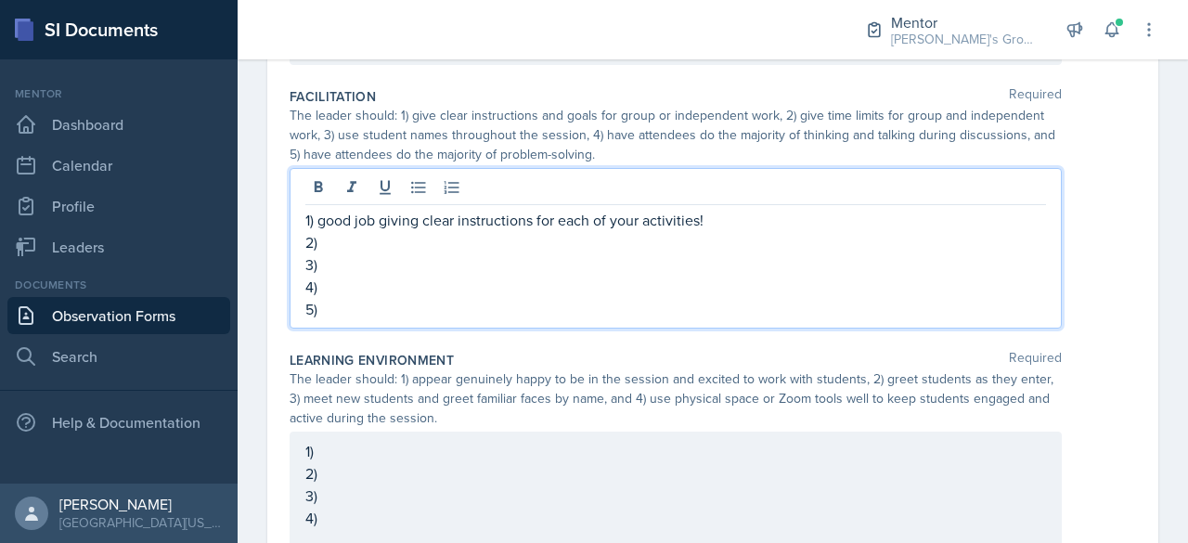
click at [735, 231] on p "2)" at bounding box center [675, 242] width 741 height 22
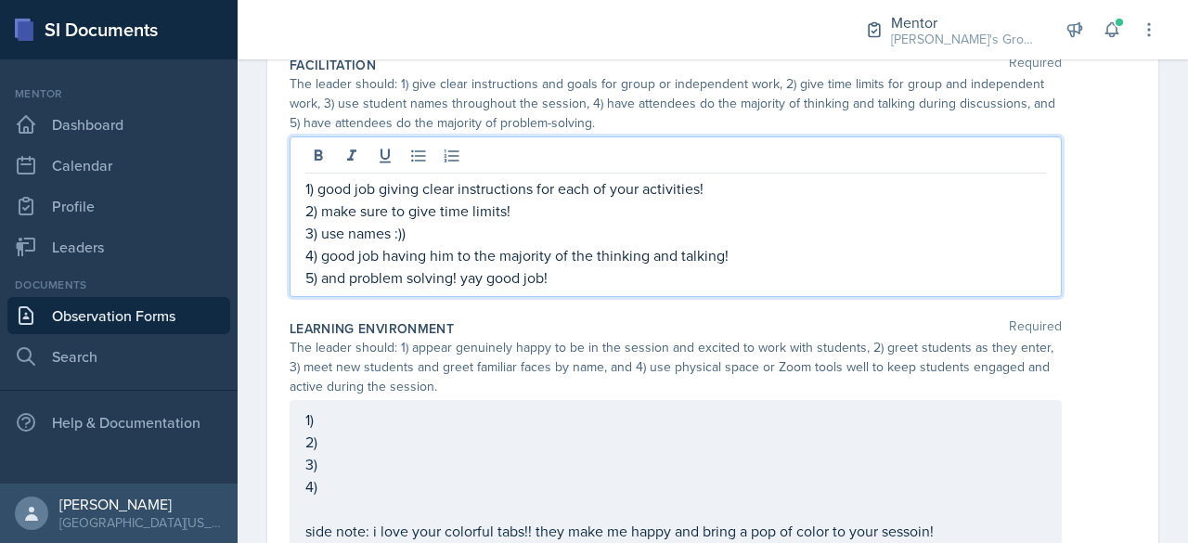
click at [443, 231] on p "3) use names :))" at bounding box center [675, 233] width 741 height 22
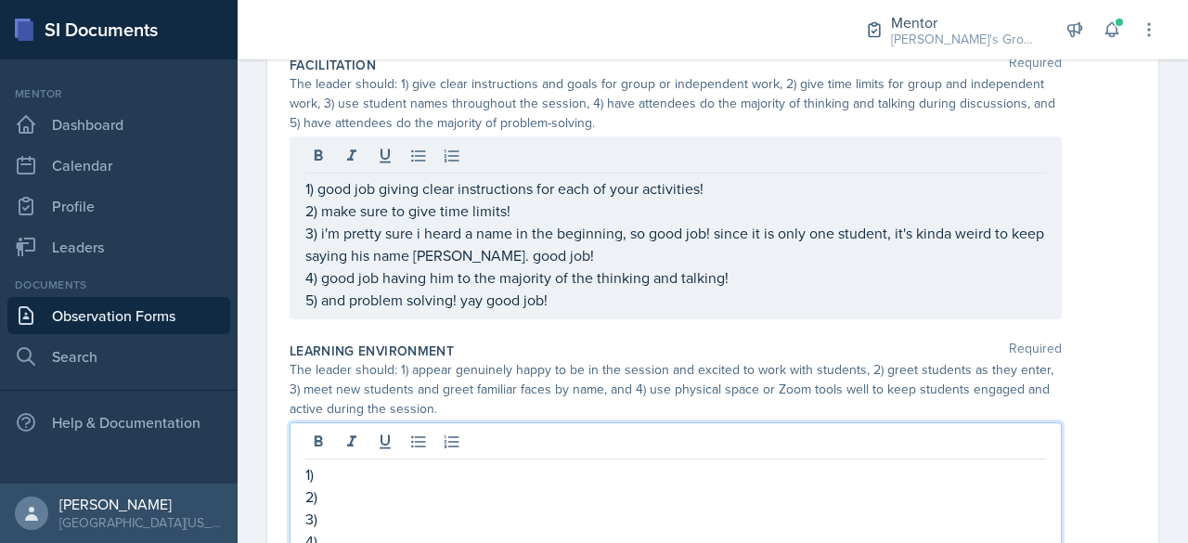
click at [381, 435] on div "1) 2) 3) 4) side note: i love your colorful tabs!! they make me happy and bring…" at bounding box center [676, 513] width 772 height 183
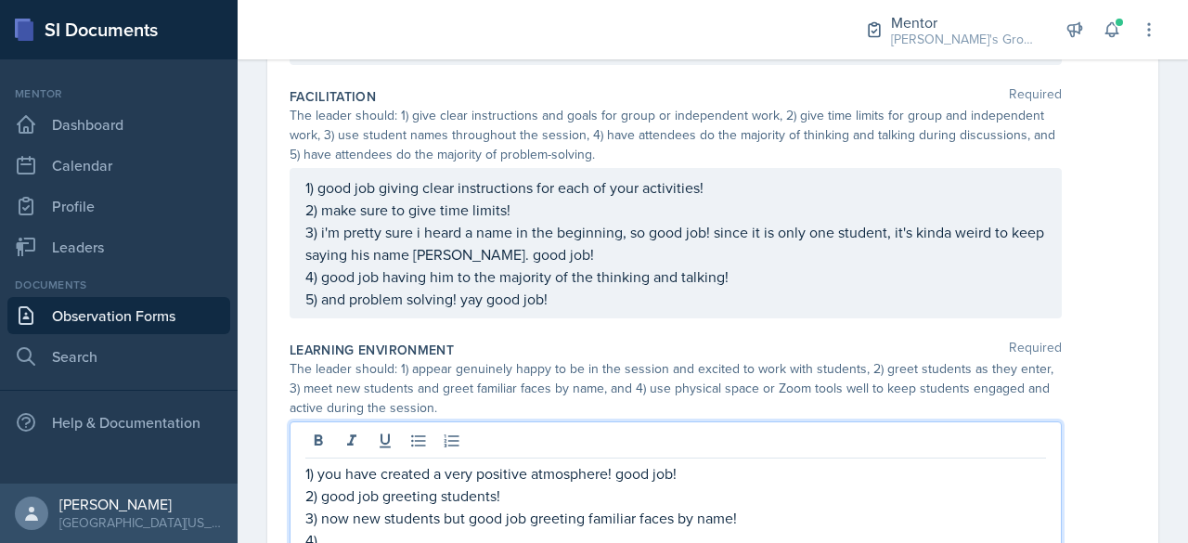
scroll to position [382, 0]
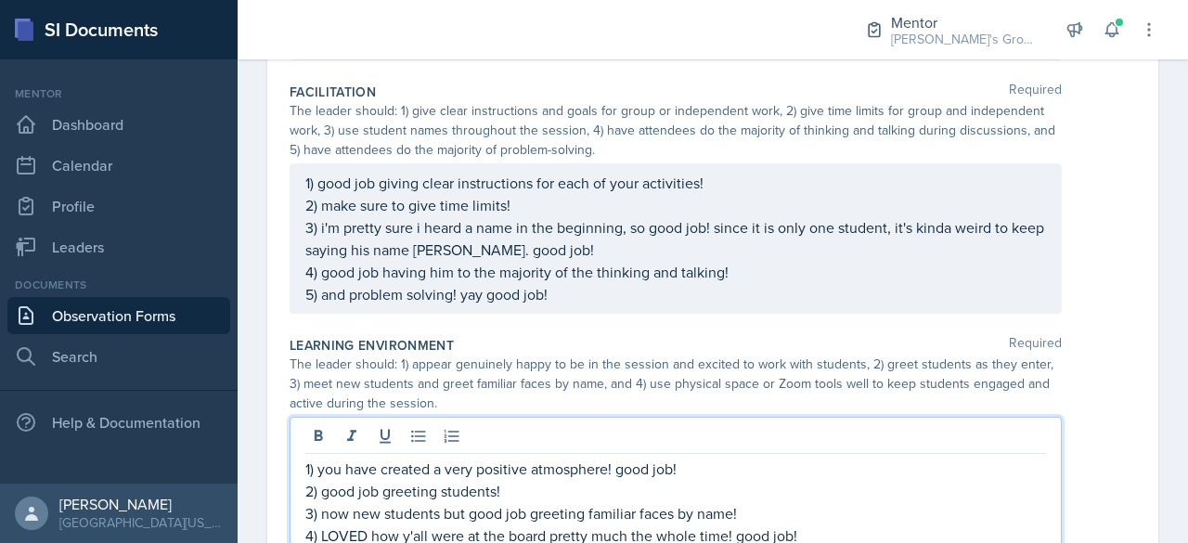
click at [344, 509] on p "3) now new students but good job greeting familiar faces by name!" at bounding box center [675, 513] width 741 height 22
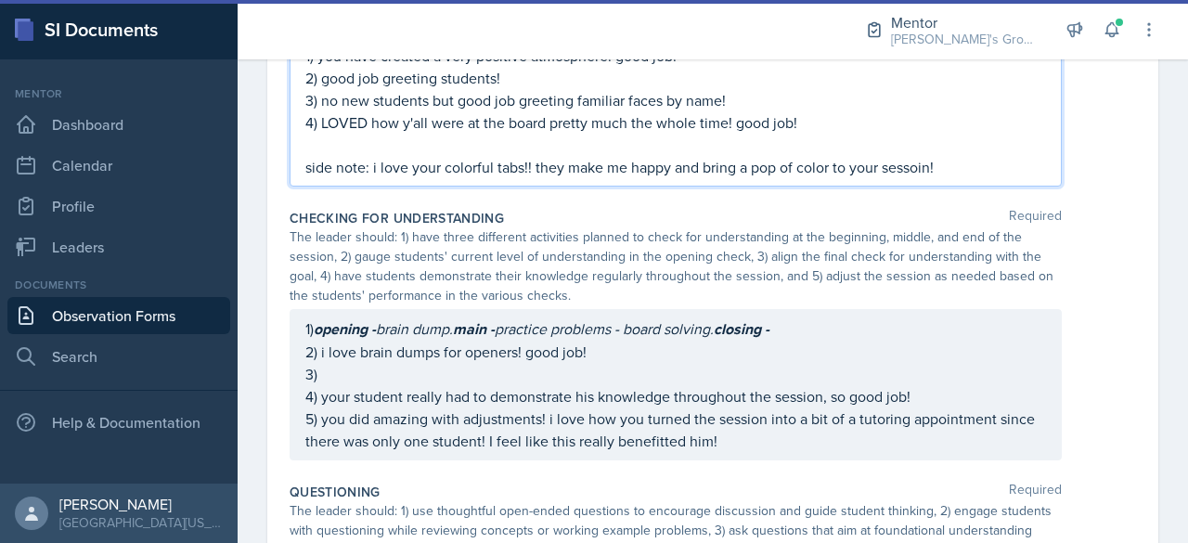
scroll to position [728, 0]
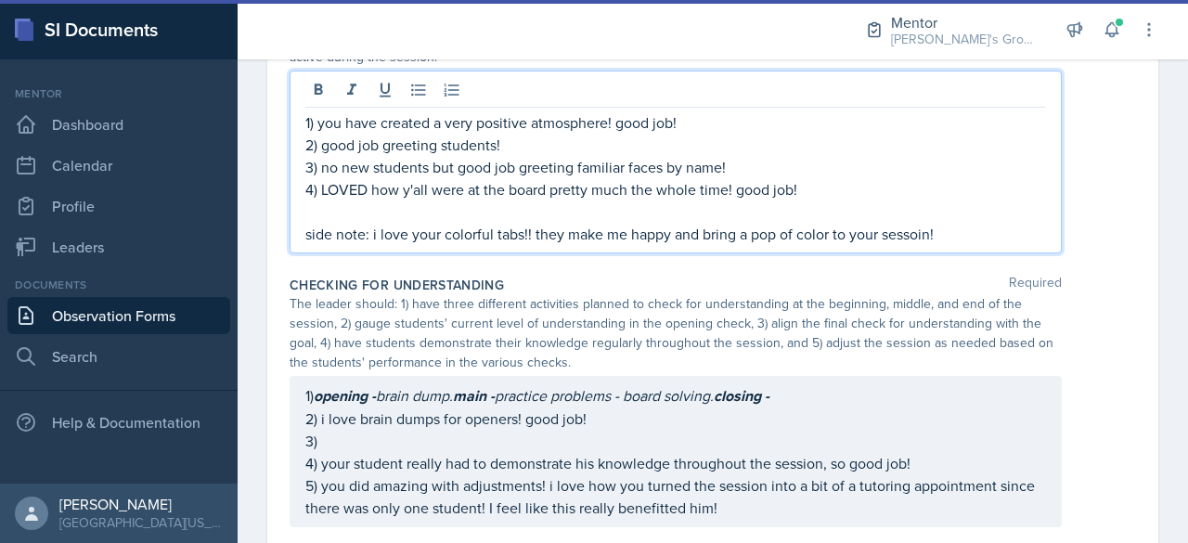
click at [960, 223] on p "side note: i love your colorful tabs!! they make me happy and bring a pop of co…" at bounding box center [675, 234] width 741 height 22
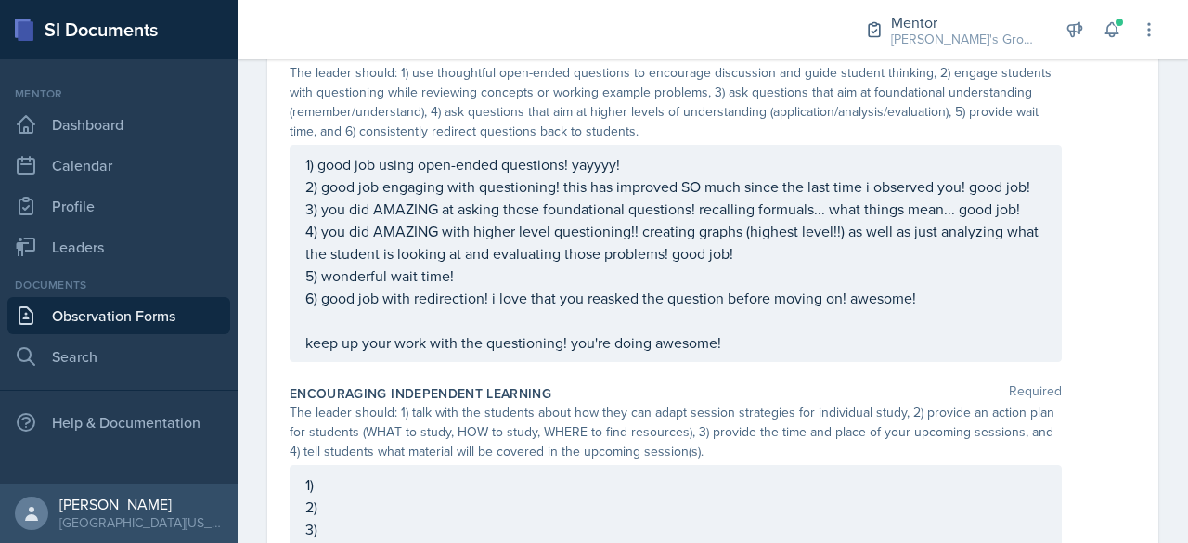
scroll to position [1316, 0]
